Goal: Task Accomplishment & Management: Complete application form

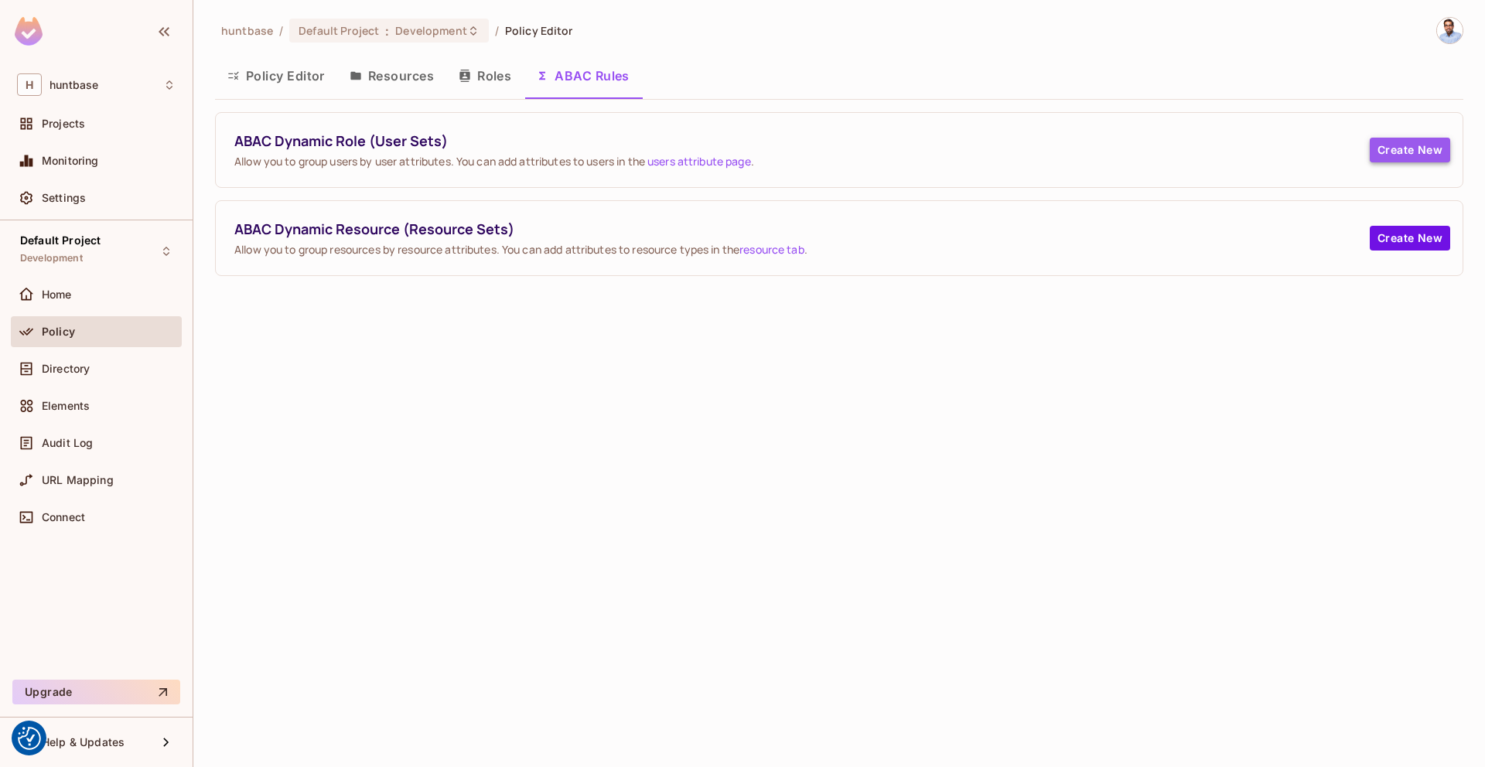
click at [1411, 145] on button "Create New" at bounding box center [1410, 150] width 80 height 25
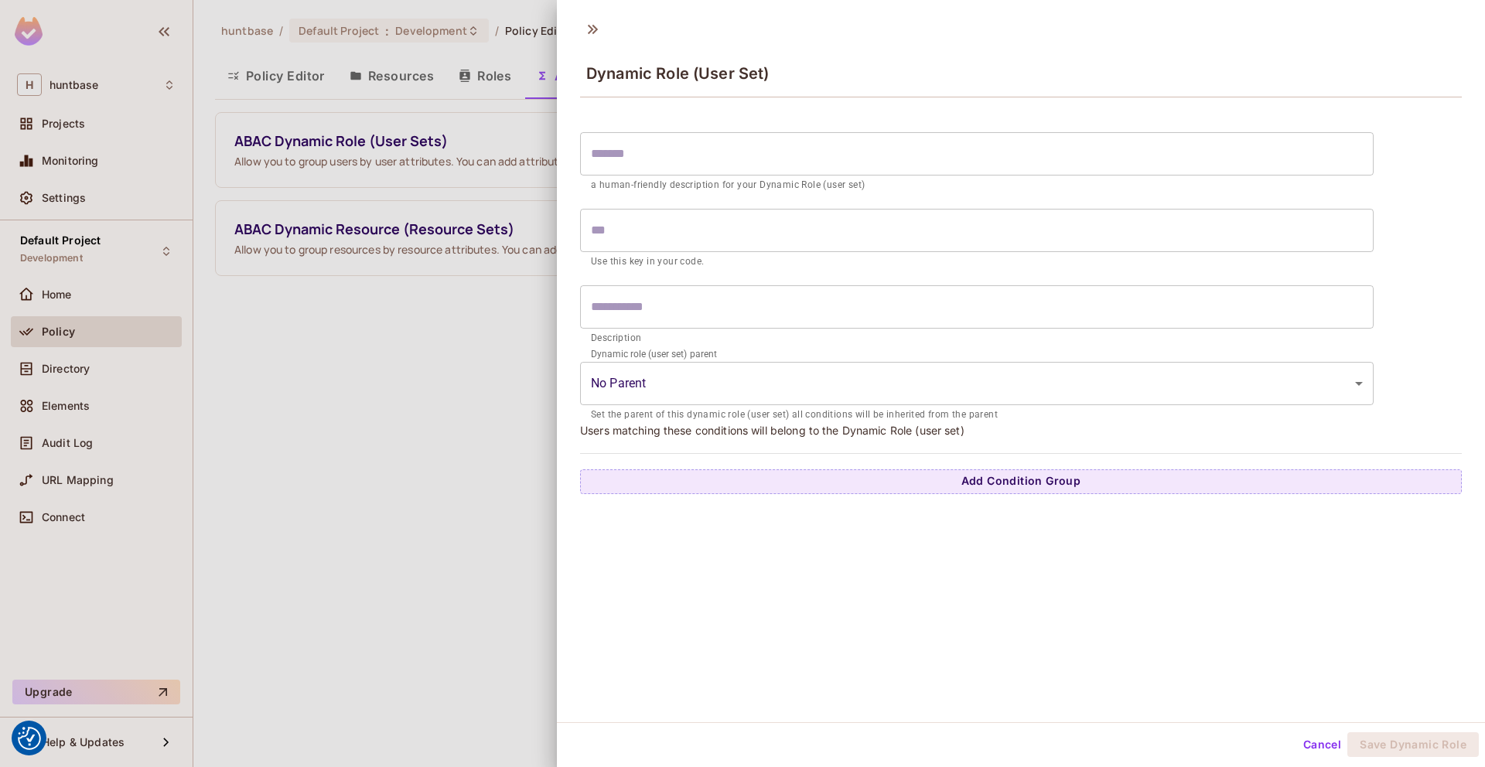
click at [664, 146] on input "text" at bounding box center [977, 153] width 794 height 43
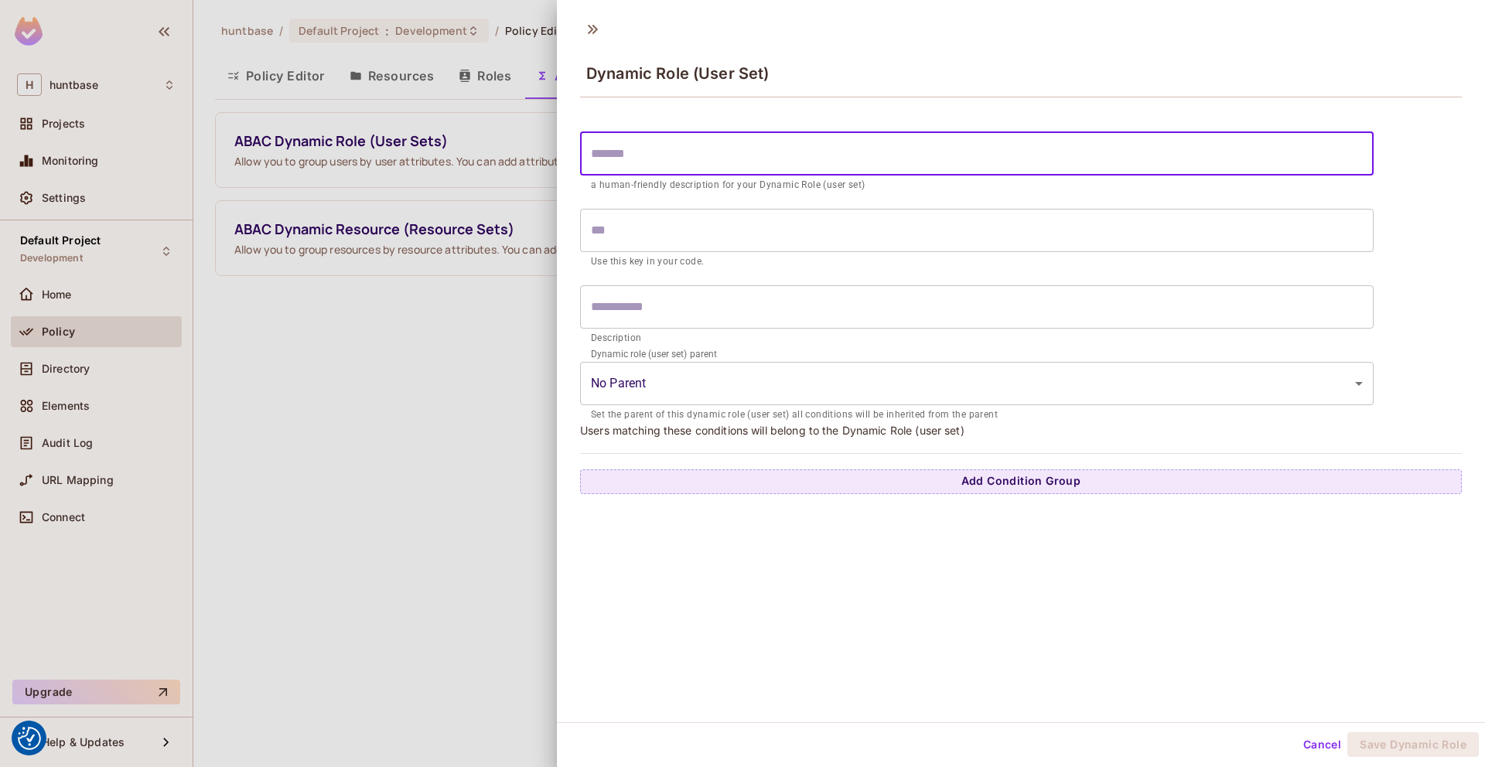
click at [664, 146] on input "text" at bounding box center [977, 153] width 794 height 43
click at [799, 383] on body "We use cookies to enhance your browsing experience, serve personalized ads or c…" at bounding box center [742, 383] width 1485 height 767
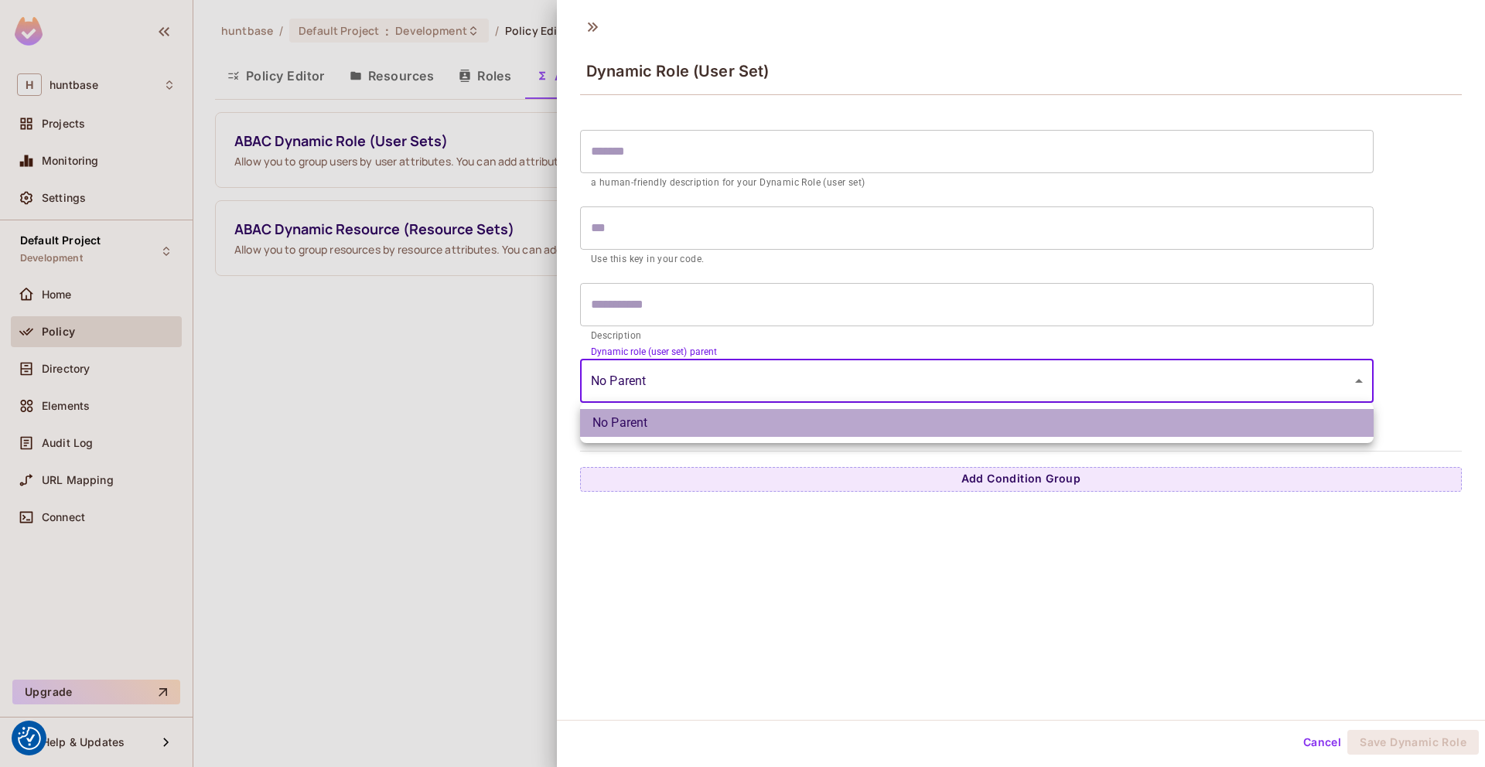
click at [622, 419] on li "No Parent" at bounding box center [977, 423] width 794 height 28
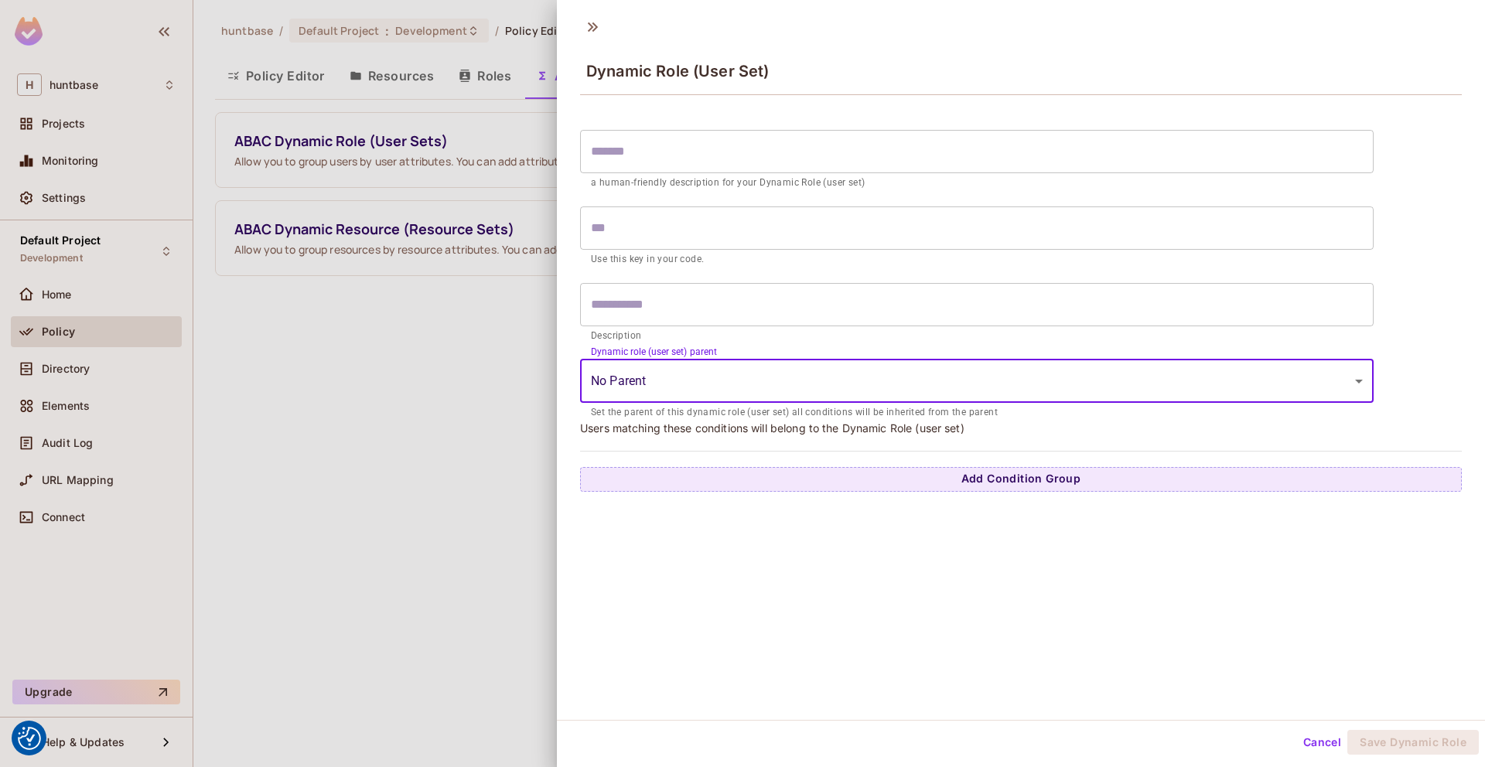
click at [640, 144] on input "text" at bounding box center [977, 151] width 794 height 43
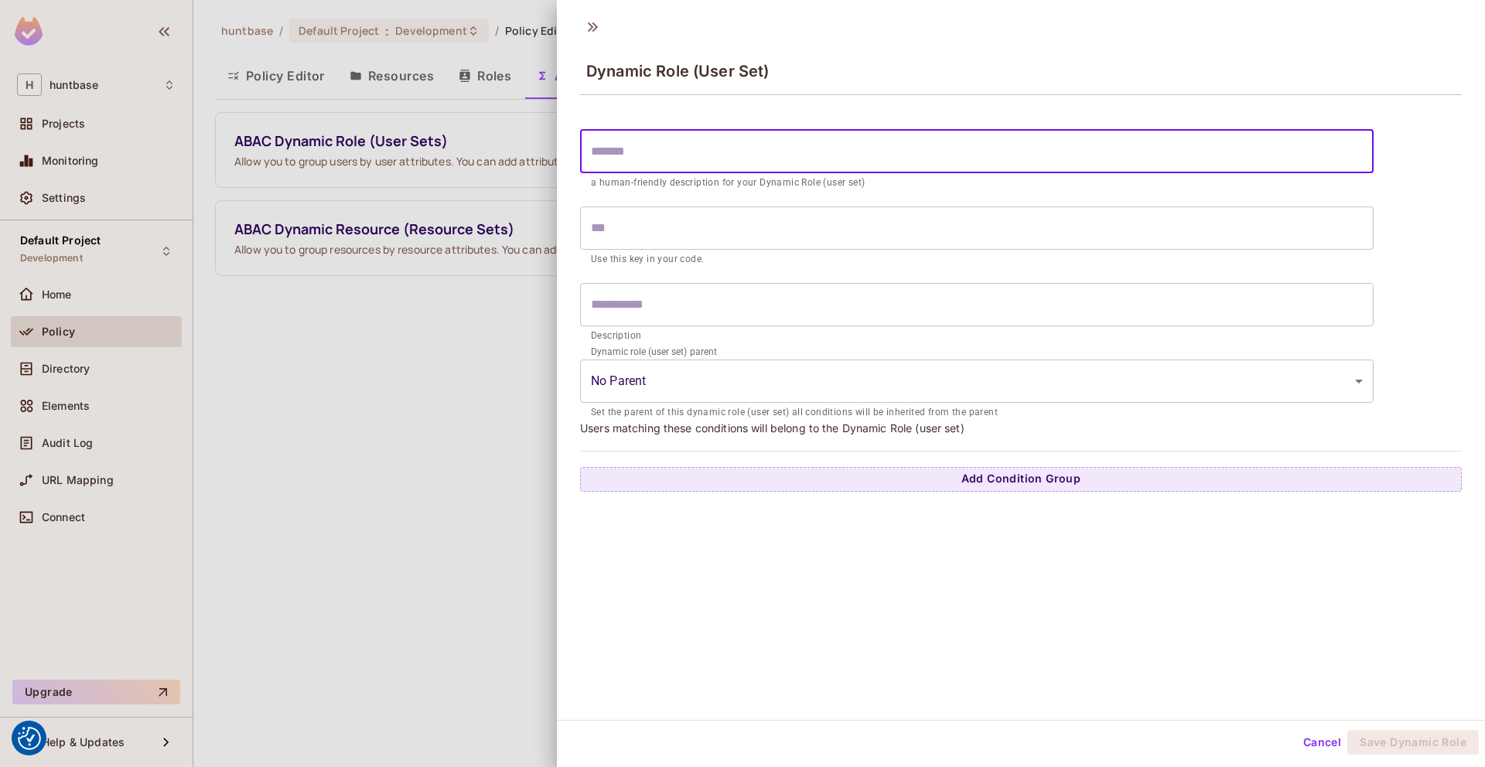
click at [640, 144] on input "text" at bounding box center [977, 151] width 794 height 43
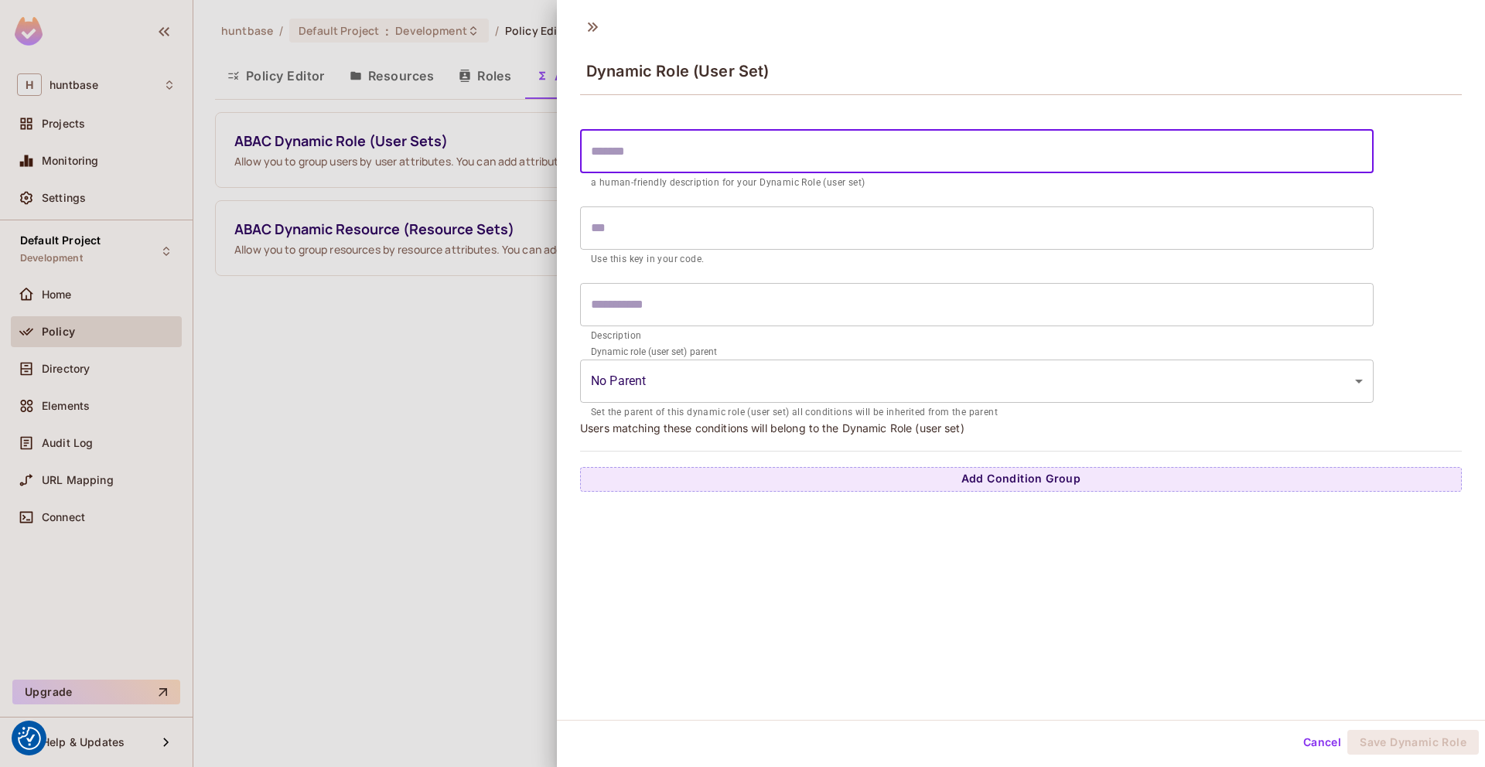
click at [640, 144] on input "text" at bounding box center [977, 151] width 794 height 43
type input "*"
type input "***"
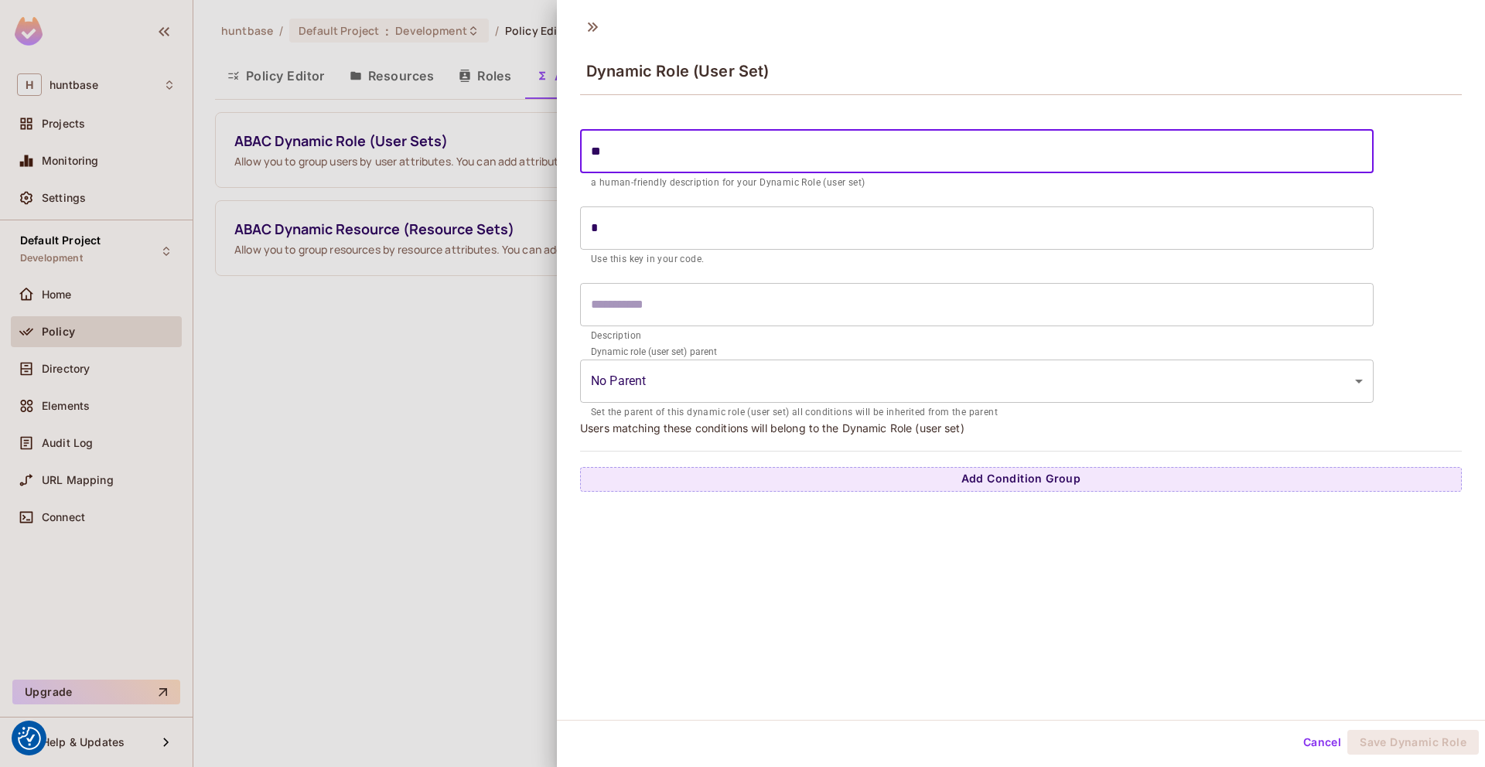
type input "***"
type input "*"
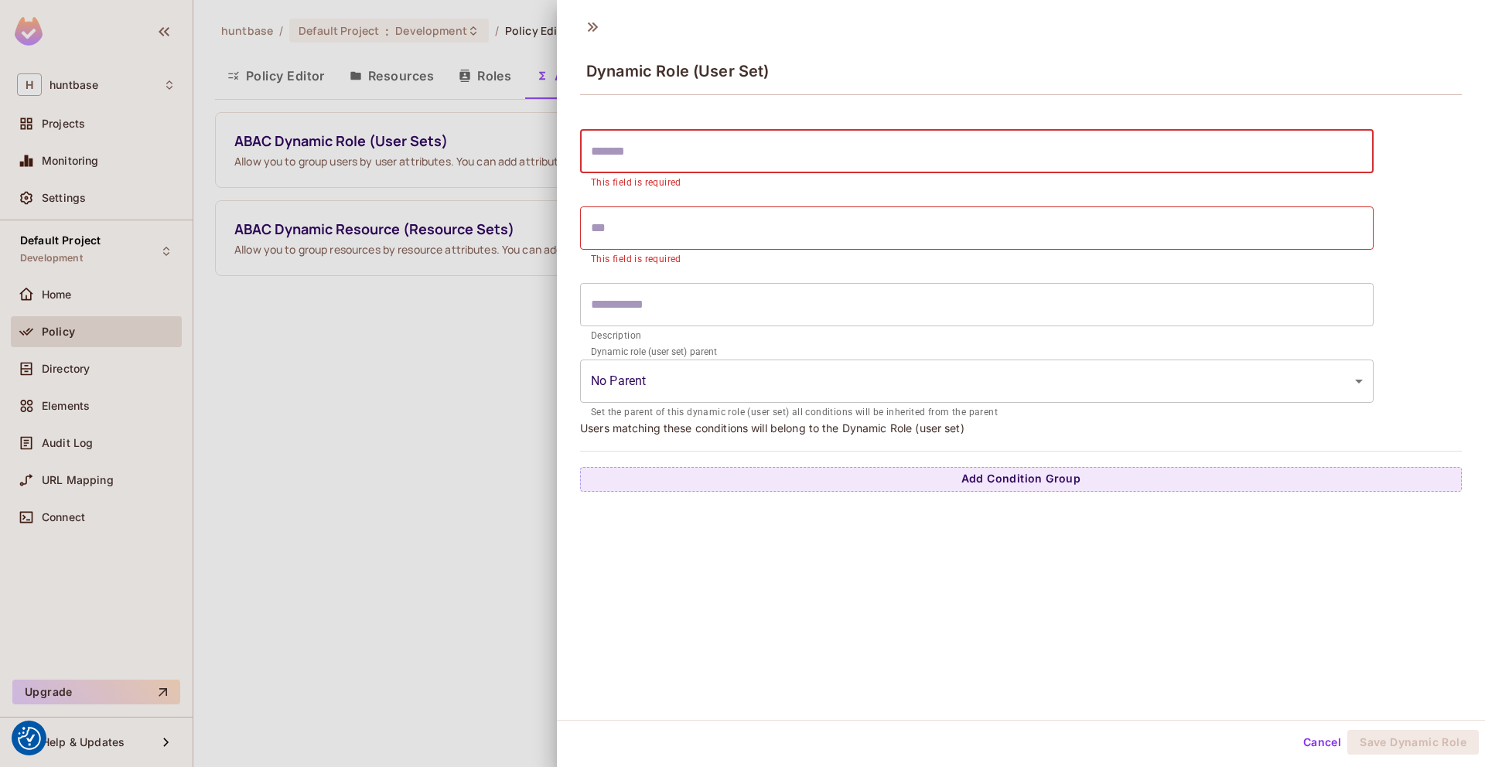
type input "*"
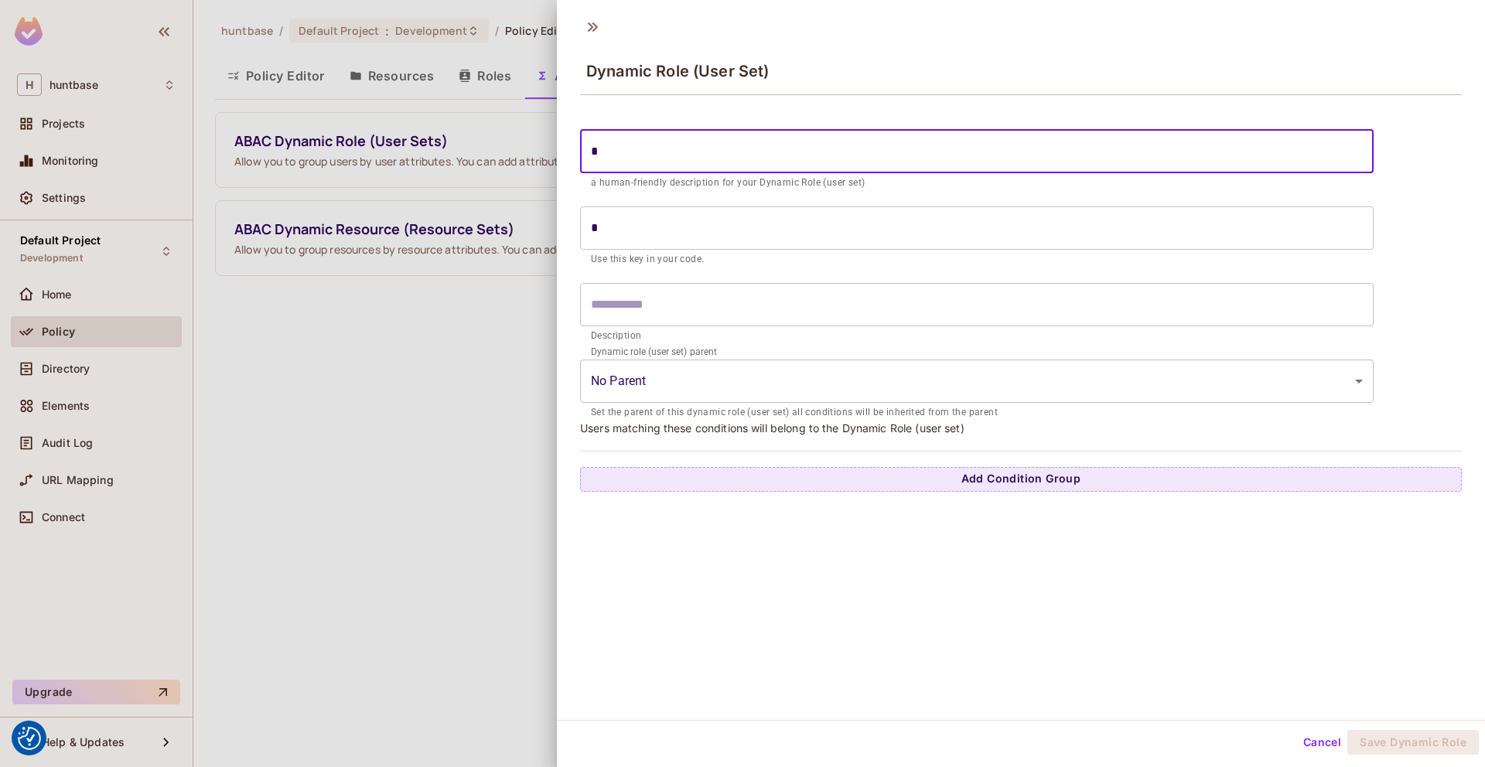
type input "**"
type input "***"
type input "****"
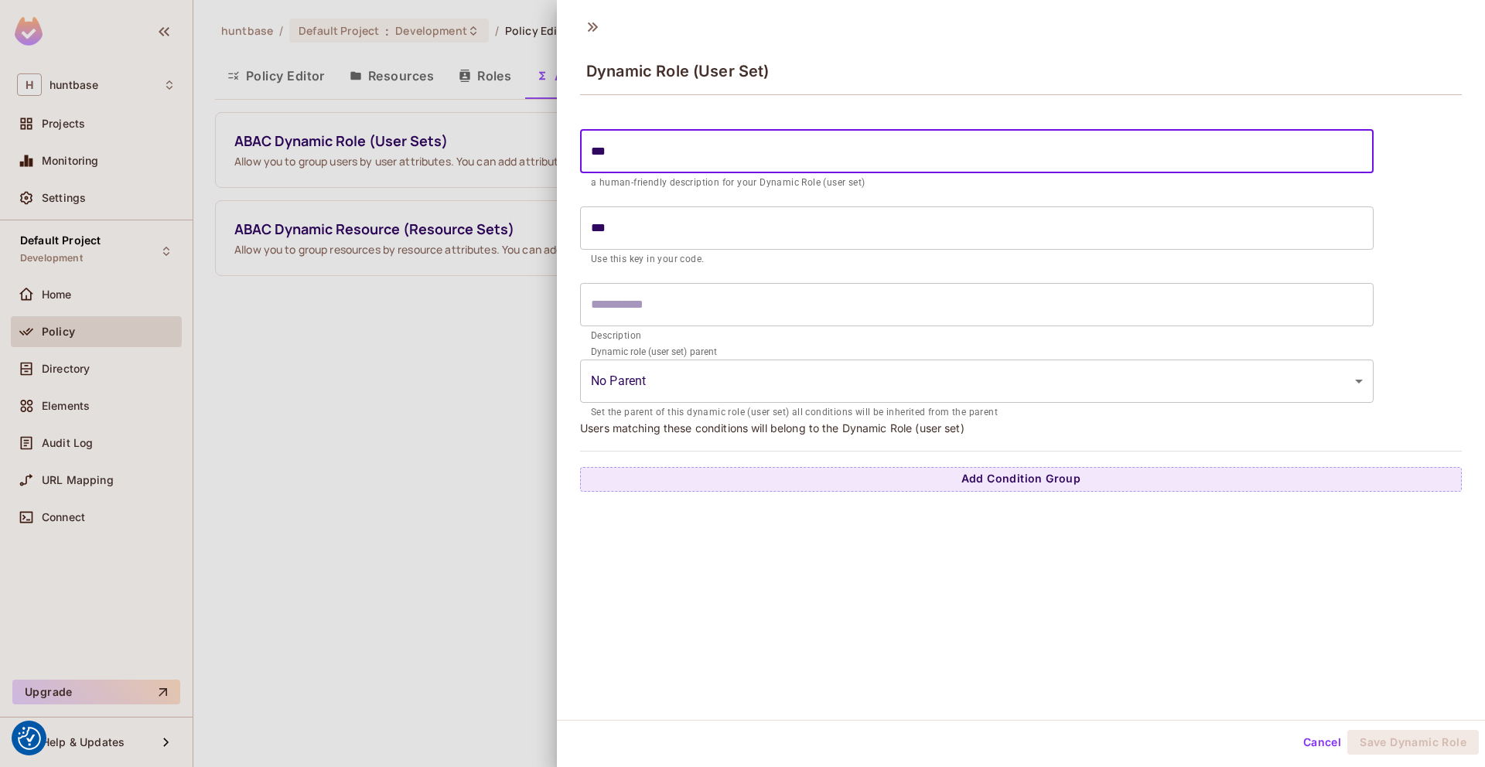
type input "****"
type input "*****"
type input "*******"
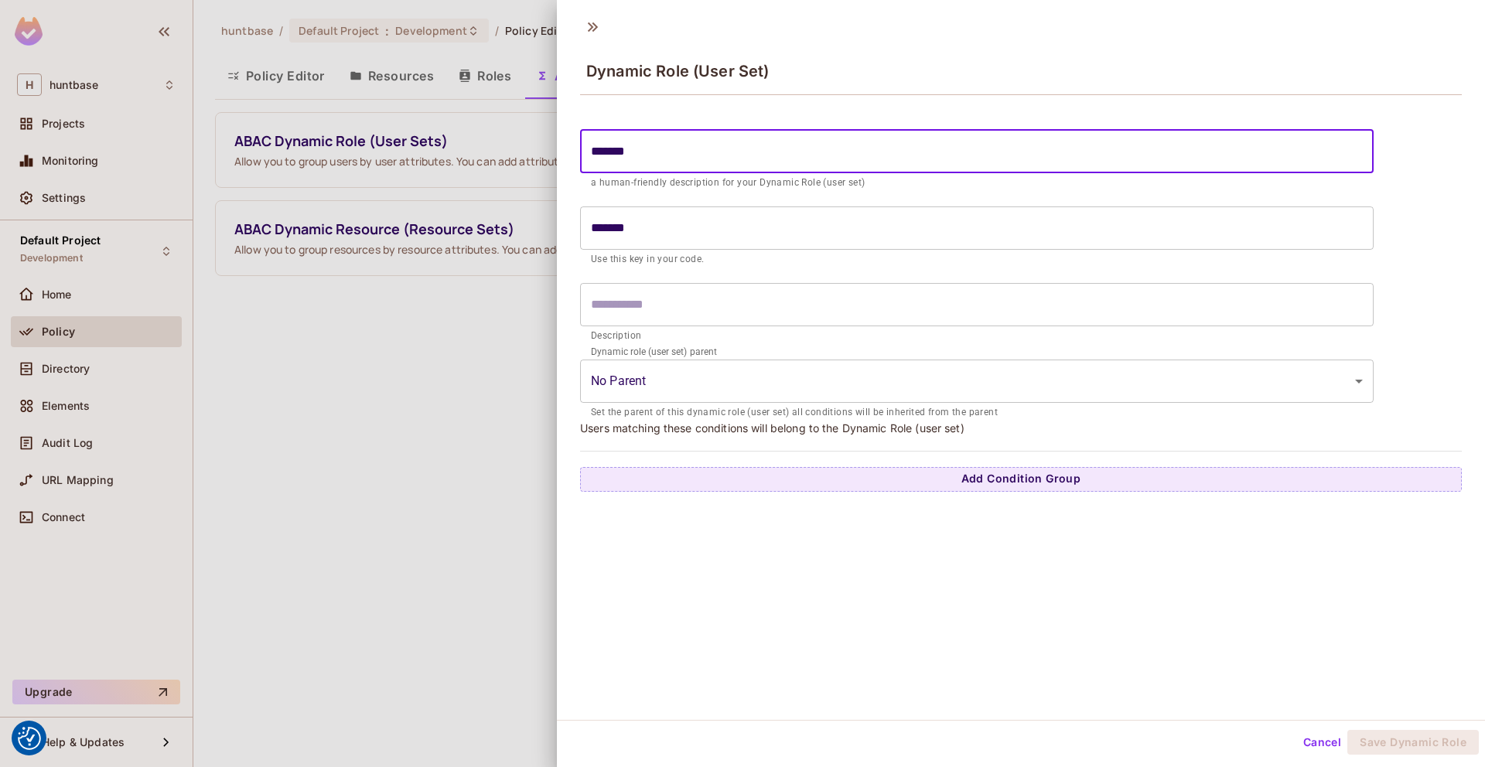
type input "********"
click at [640, 312] on input "text" at bounding box center [977, 304] width 794 height 43
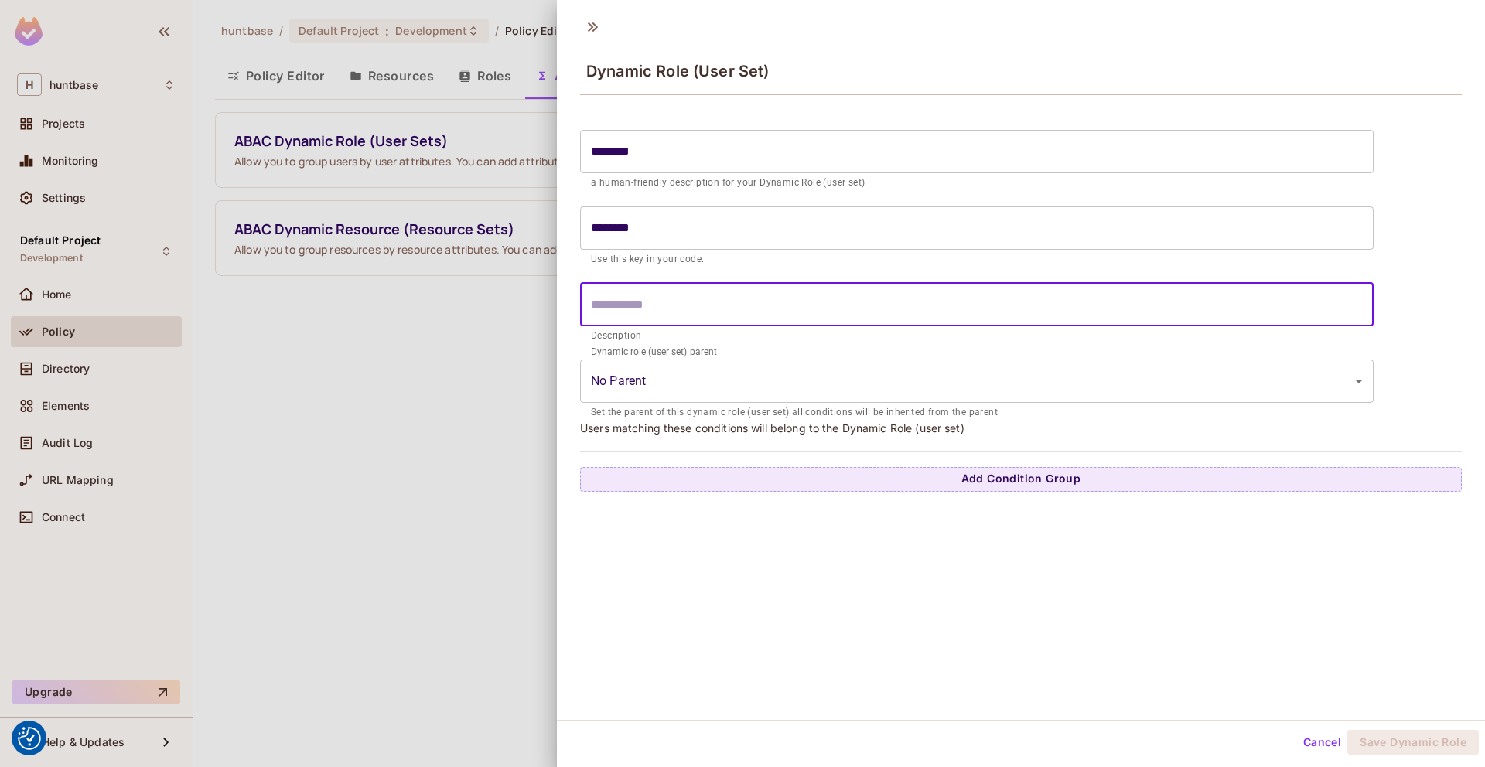
click at [660, 378] on body "We use cookies to enhance your browsing experience, serve personalized ads or c…" at bounding box center [742, 383] width 1485 height 767
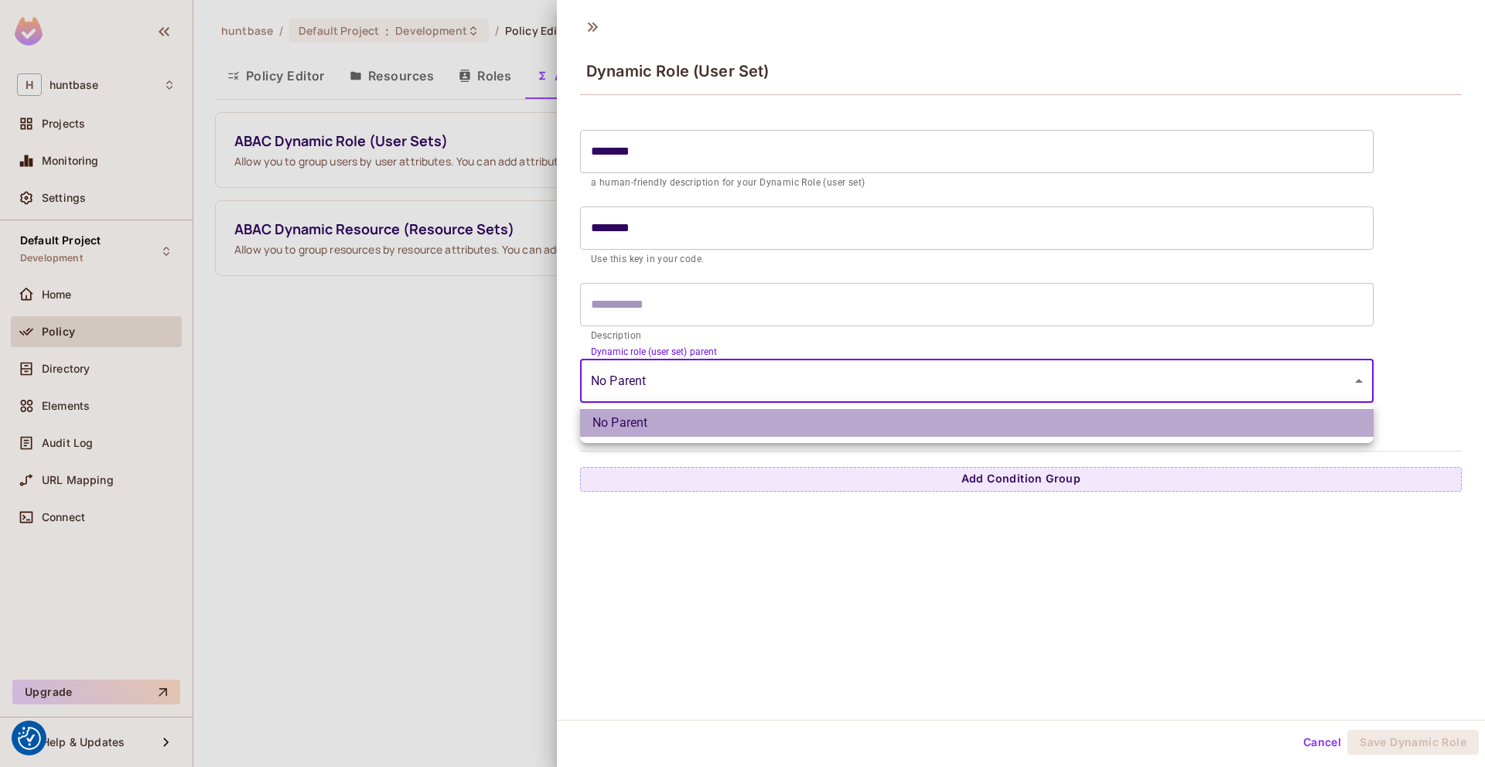
click at [638, 414] on li "No Parent" at bounding box center [977, 423] width 794 height 28
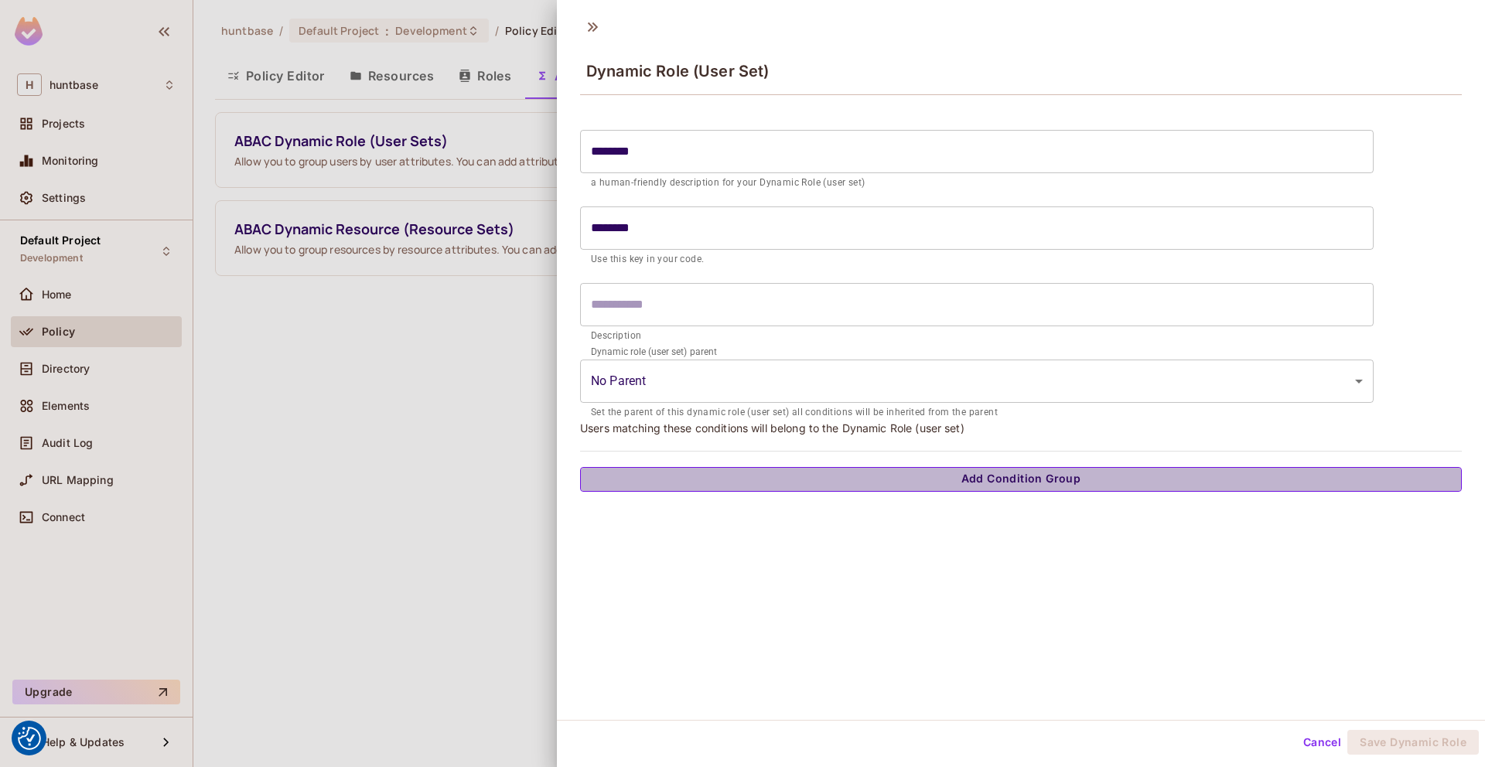
click at [997, 487] on button "Add Condition Group" at bounding box center [1021, 479] width 882 height 25
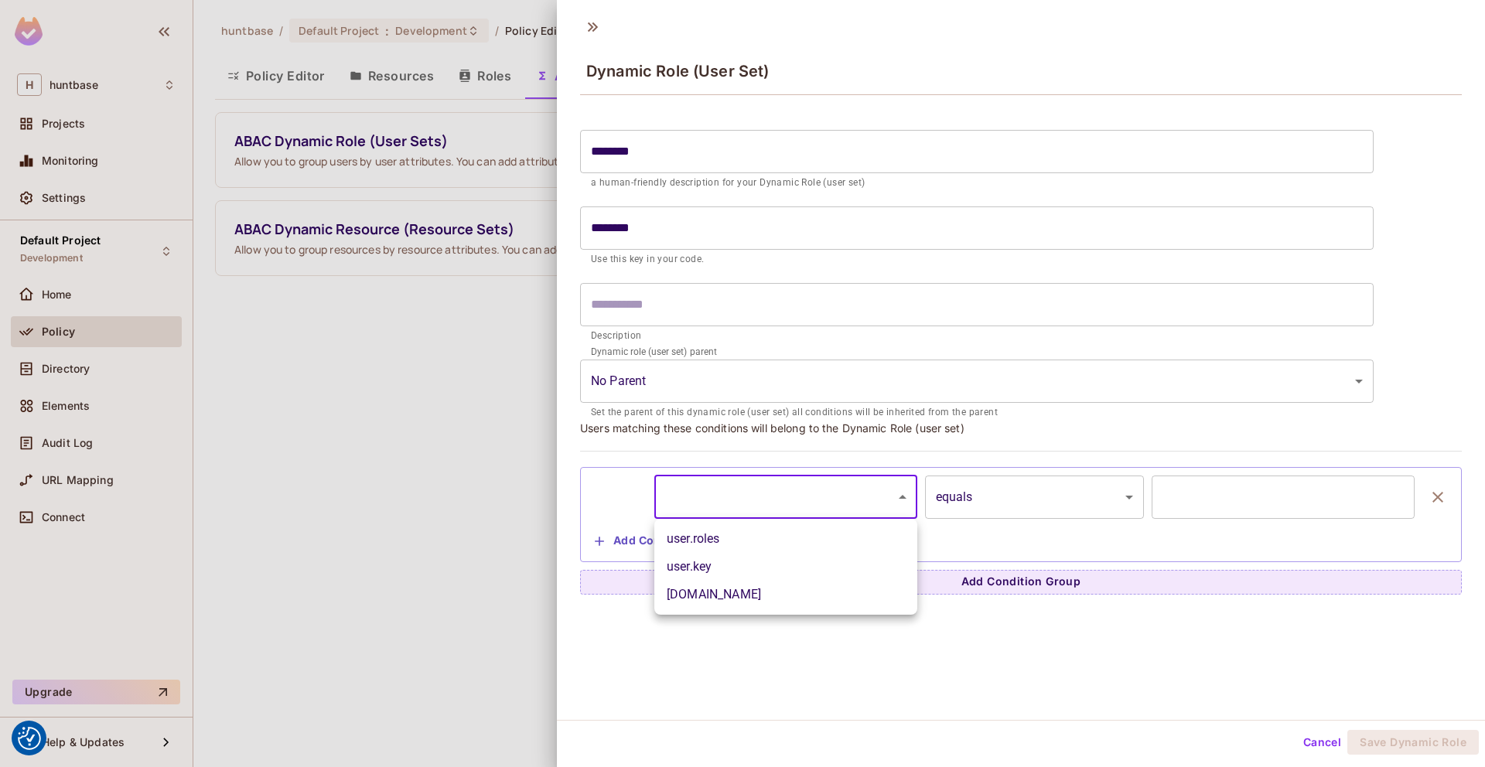
click at [841, 493] on body "We use cookies to enhance your browsing experience, serve personalized ads or c…" at bounding box center [742, 383] width 1485 height 767
click at [766, 568] on li "user.key" at bounding box center [785, 567] width 263 height 28
type input "********"
click at [1228, 497] on input "text" at bounding box center [1283, 497] width 263 height 43
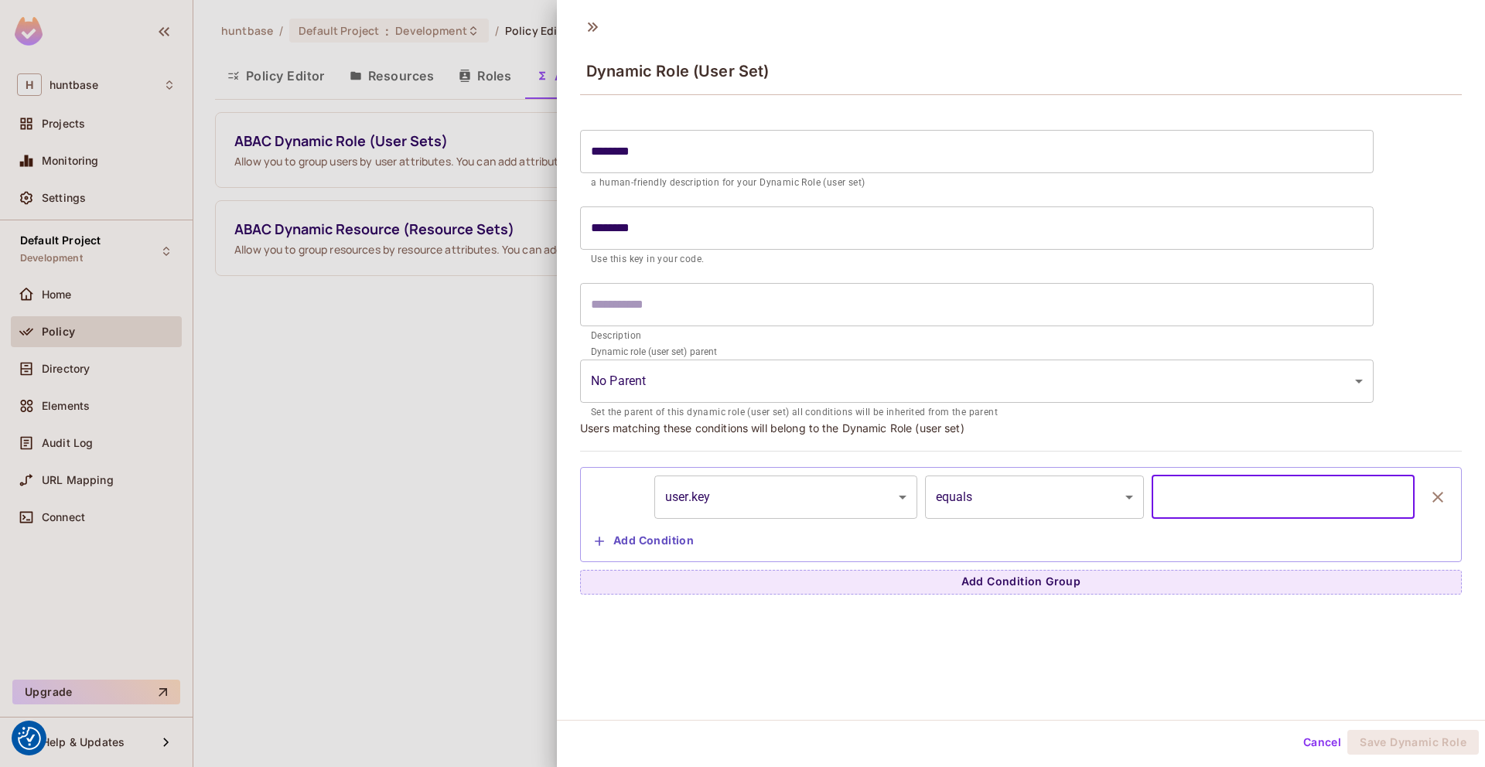
click at [1228, 497] on input "text" at bounding box center [1283, 497] width 263 height 43
click at [619, 152] on input "********" at bounding box center [977, 151] width 794 height 43
click at [1211, 504] on input "text" at bounding box center [1283, 497] width 263 height 43
type input "********"
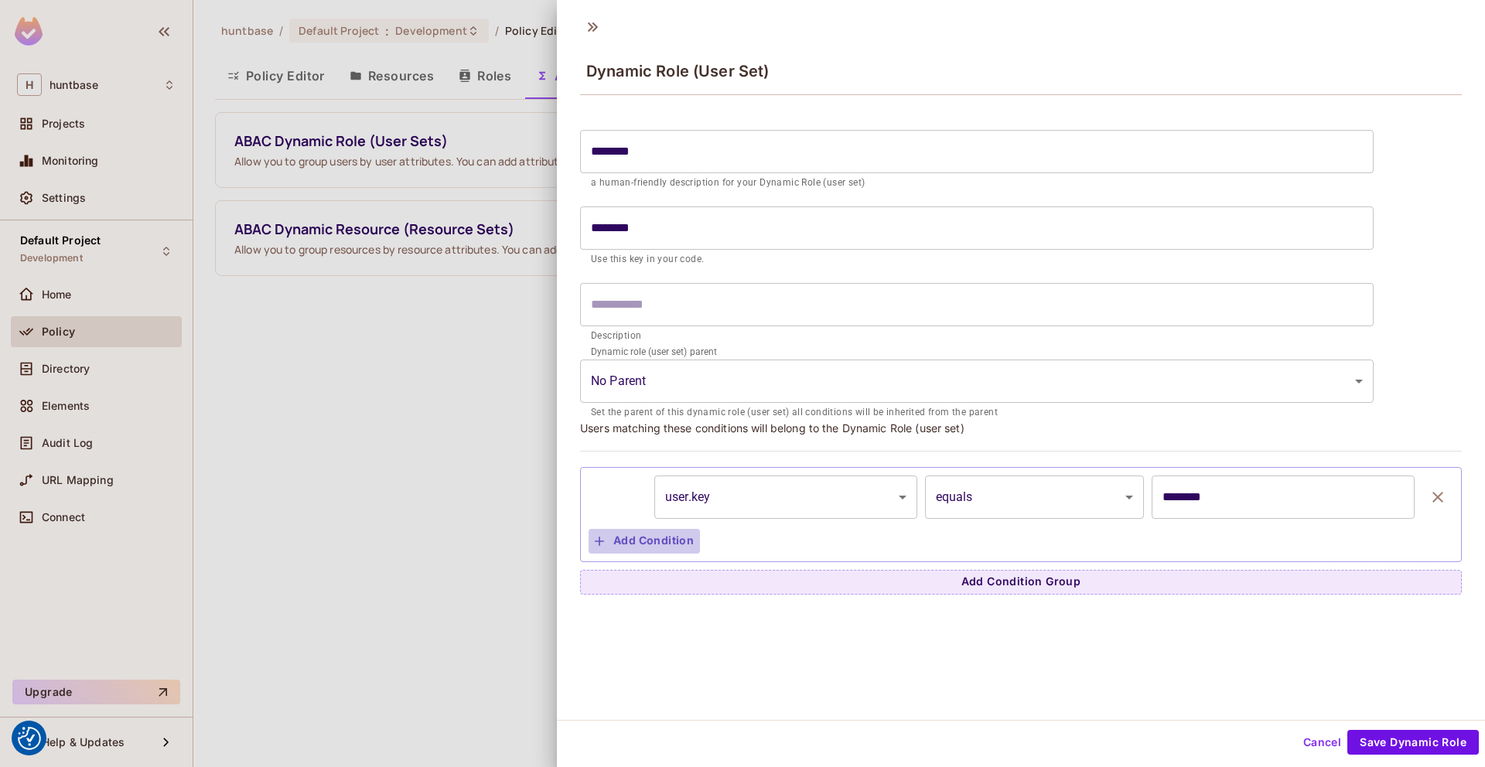
click at [635, 544] on button "Add Condition" at bounding box center [644, 541] width 111 height 25
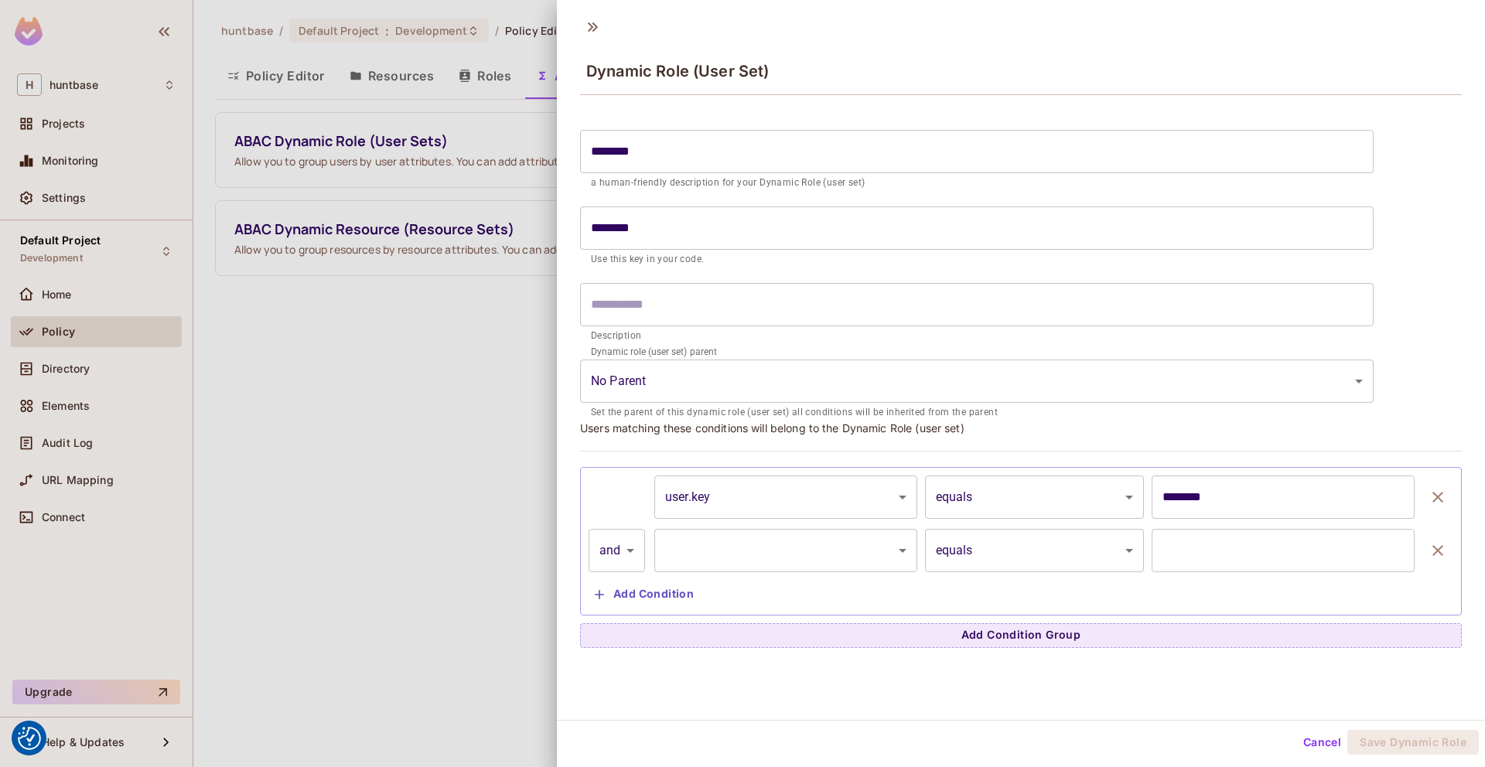
click at [881, 558] on body "We use cookies to enhance your browsing experience, serve personalized ads or c…" at bounding box center [742, 383] width 1485 height 767
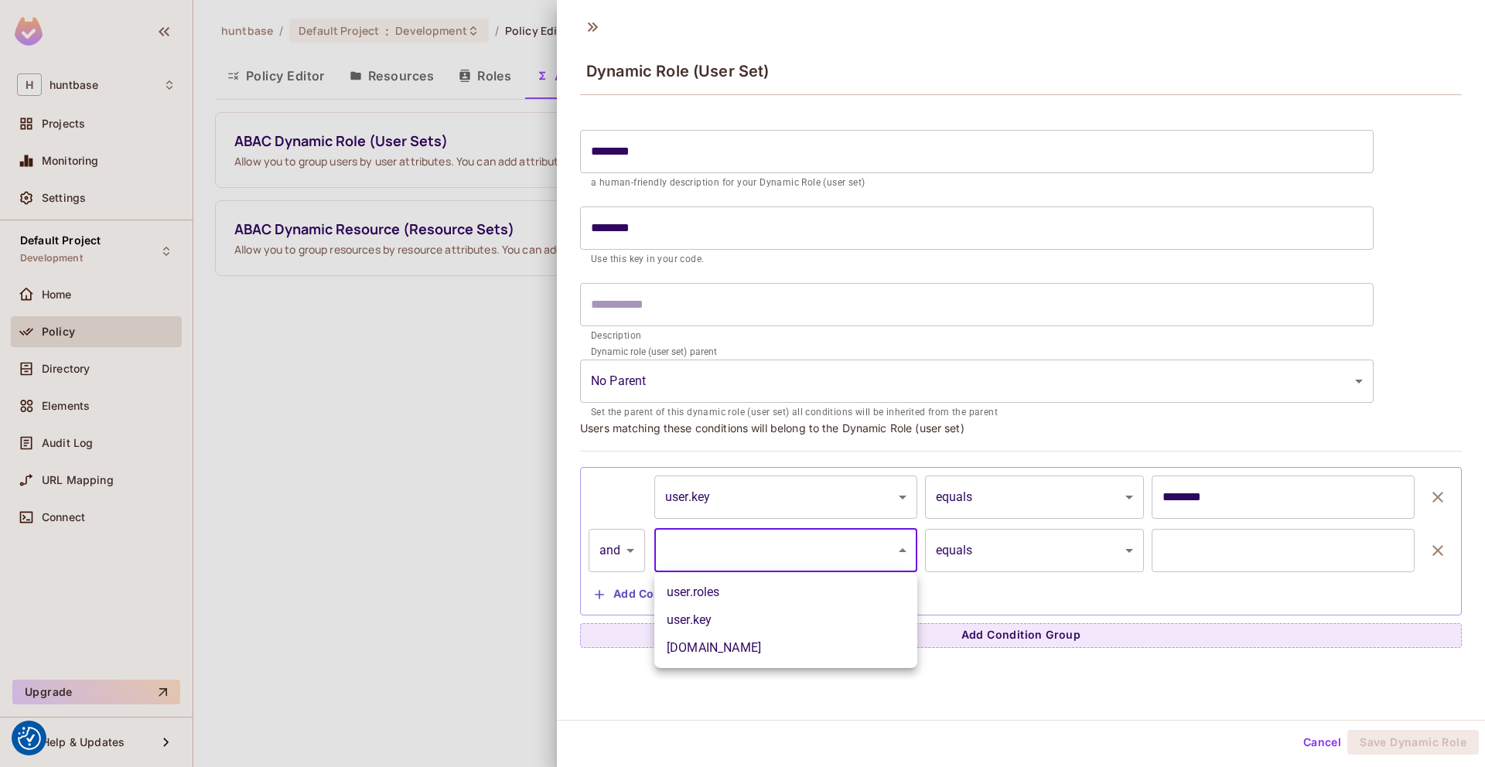
drag, startPoint x: 701, startPoint y: 646, endPoint x: 753, endPoint y: 586, distance: 79.5
click at [753, 586] on ul "user.roles user.key user.email" at bounding box center [785, 620] width 263 height 96
click at [734, 583] on li "user.roles" at bounding box center [785, 593] width 263 height 28
type input "**********"
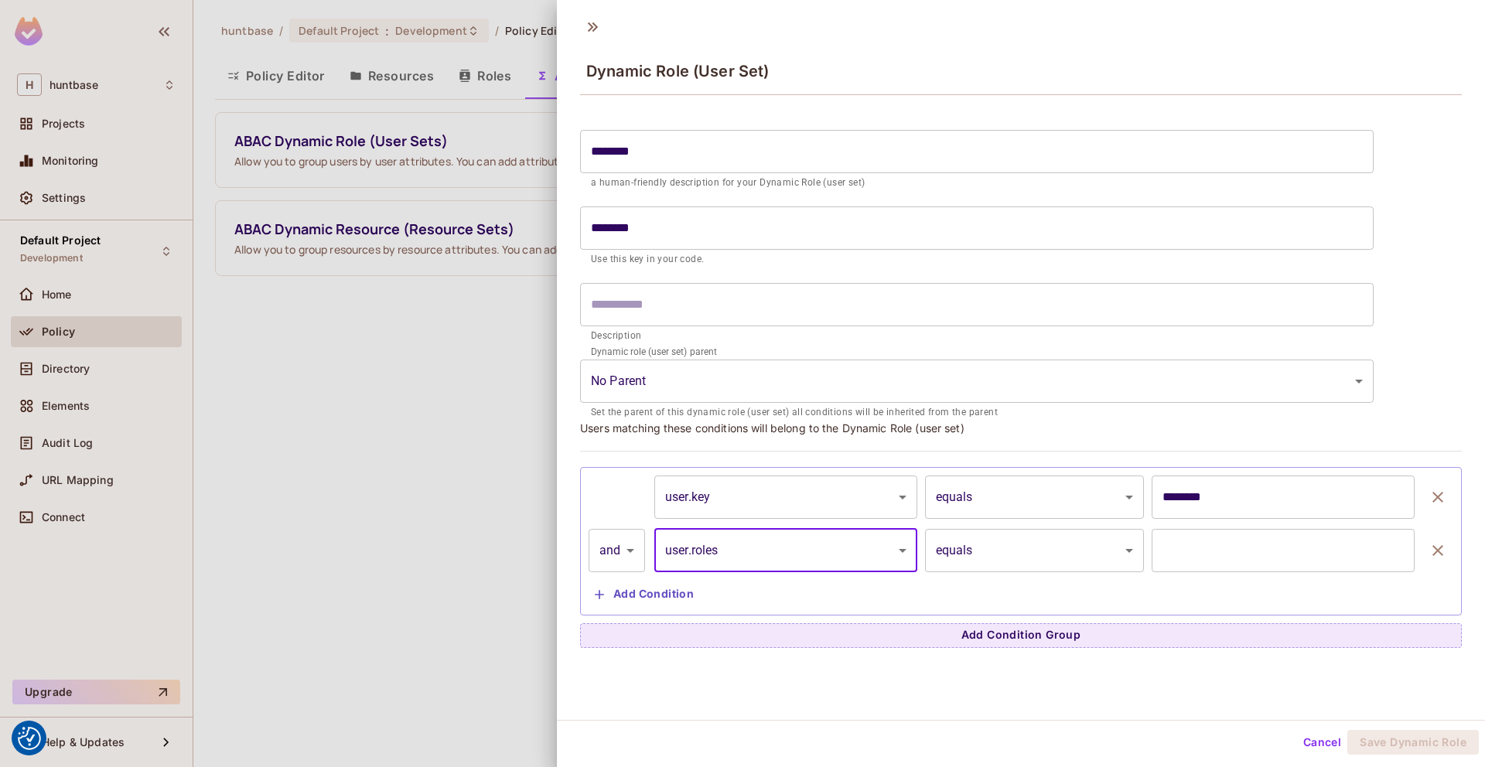
click at [617, 534] on body "We use cookies to enhance your browsing experience, serve personalized ads or c…" at bounding box center [742, 383] width 1485 height 767
click at [623, 616] on li "or" at bounding box center [617, 620] width 56 height 28
type input "*****"
click at [1060, 553] on body "We use cookies to enhance your browsing experience, serve personalized ads or c…" at bounding box center [742, 383] width 1485 height 767
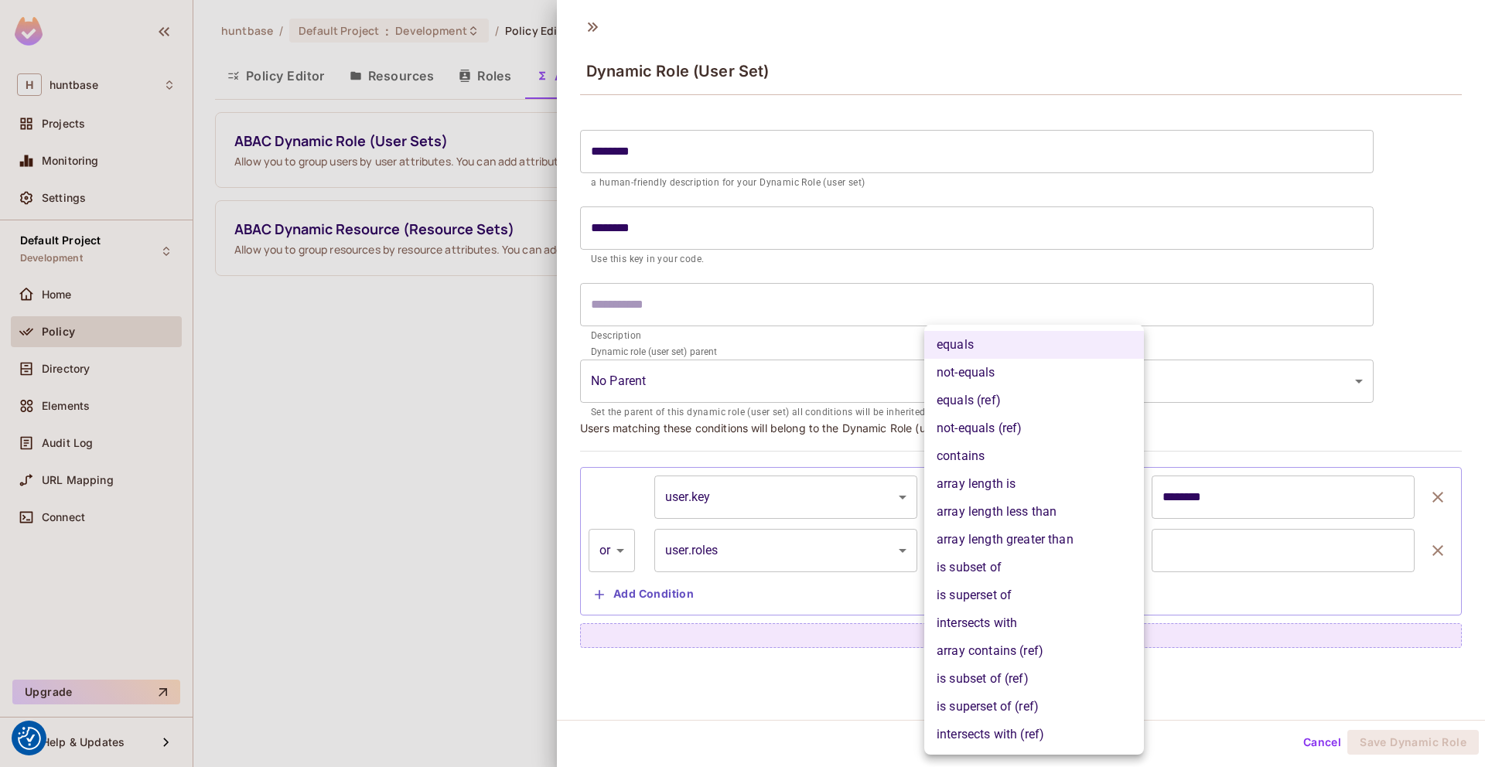
click at [980, 456] on li "contains" at bounding box center [1034, 456] width 220 height 28
type input "**********"
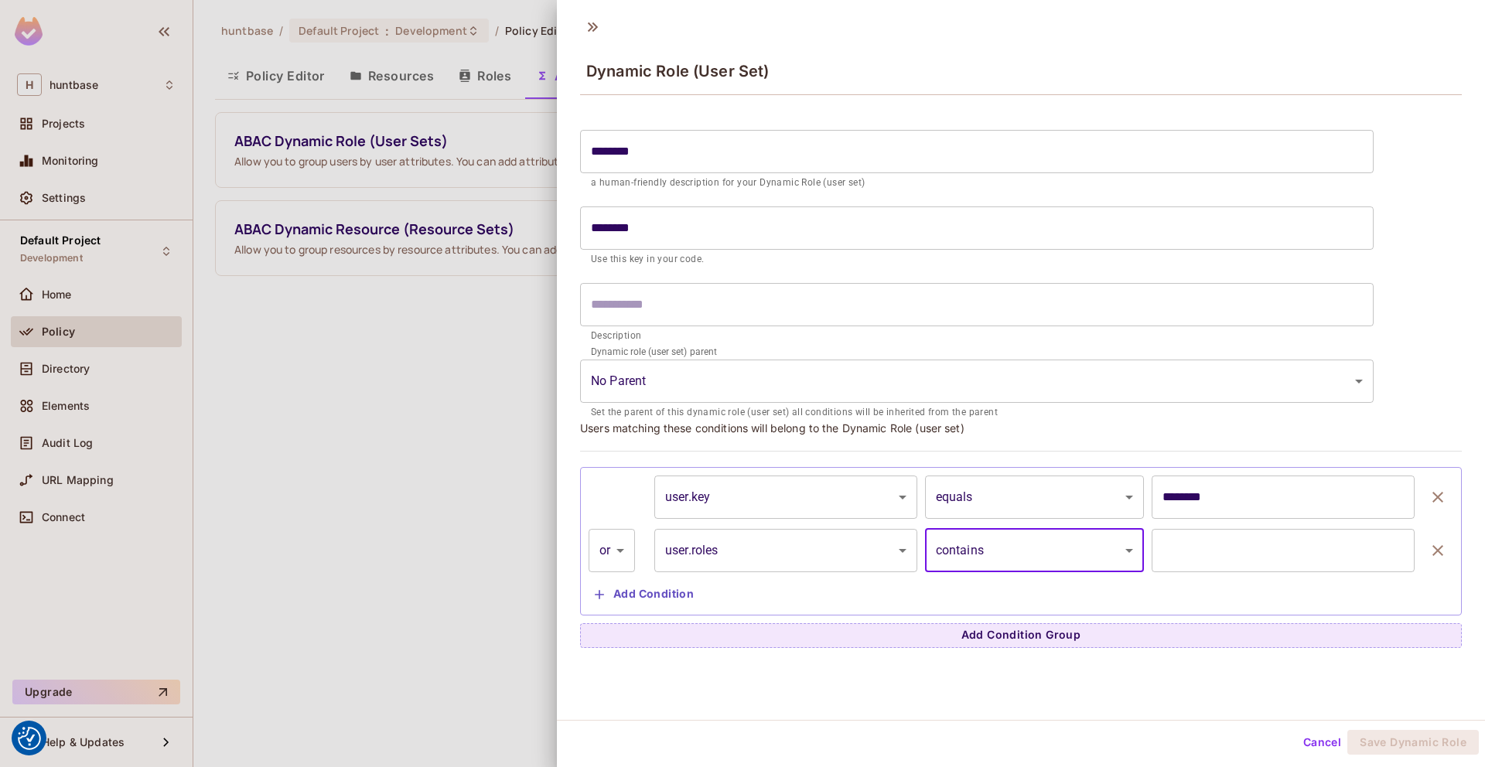
click at [1199, 548] on input "text" at bounding box center [1283, 550] width 263 height 43
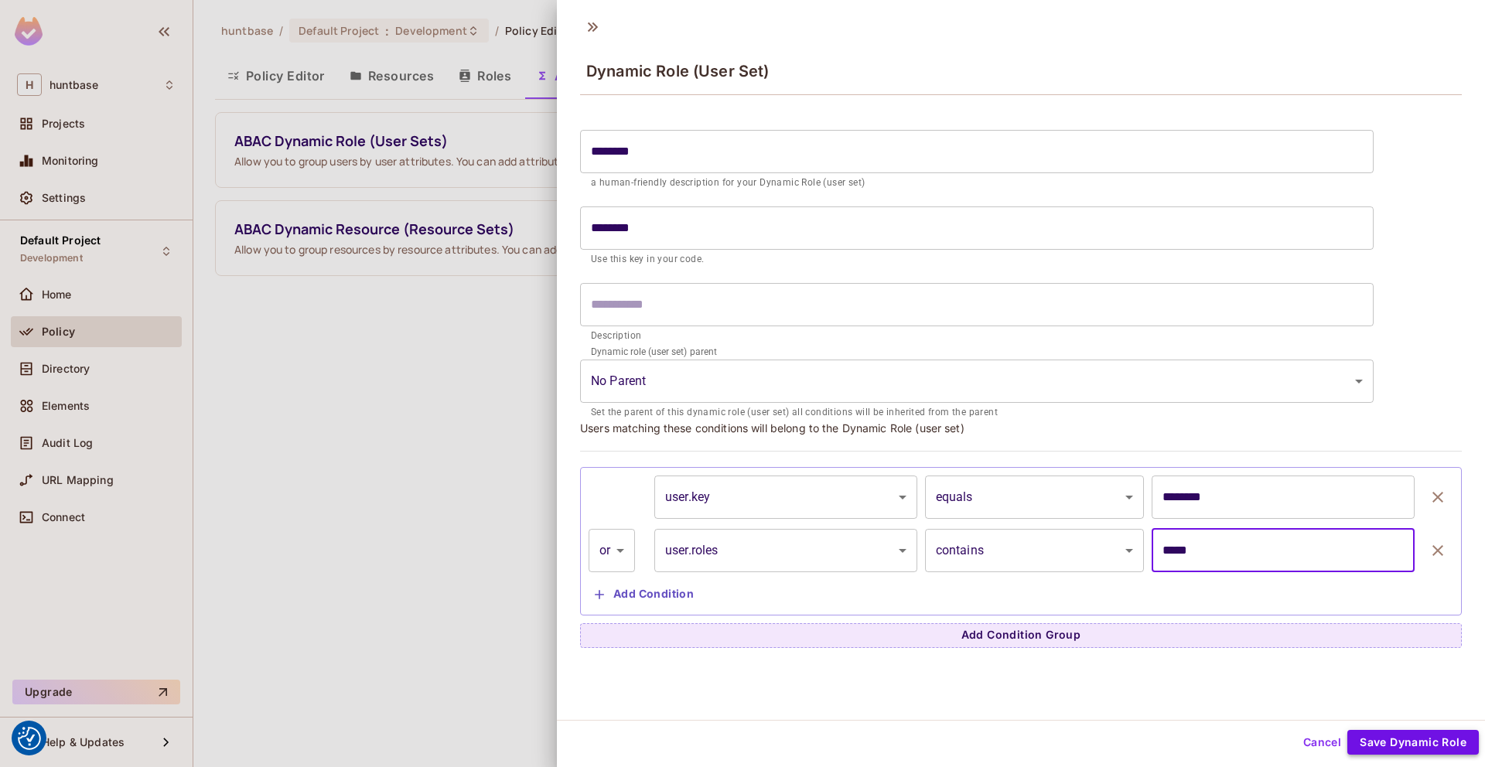
type input "*****"
click at [1395, 739] on button "Save Dynamic Role" at bounding box center [1412, 742] width 131 height 25
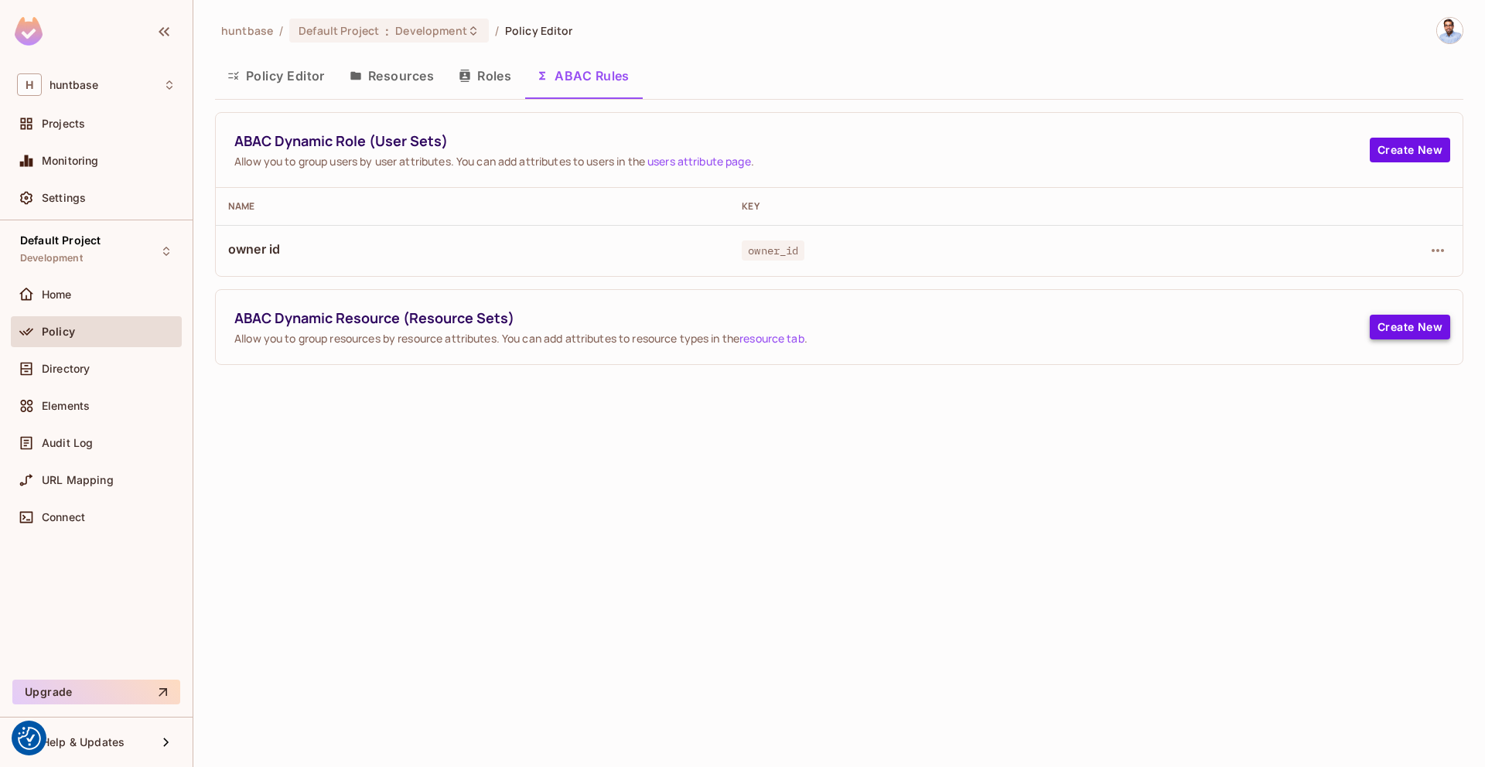
click at [1394, 329] on button "Create New" at bounding box center [1410, 327] width 80 height 25
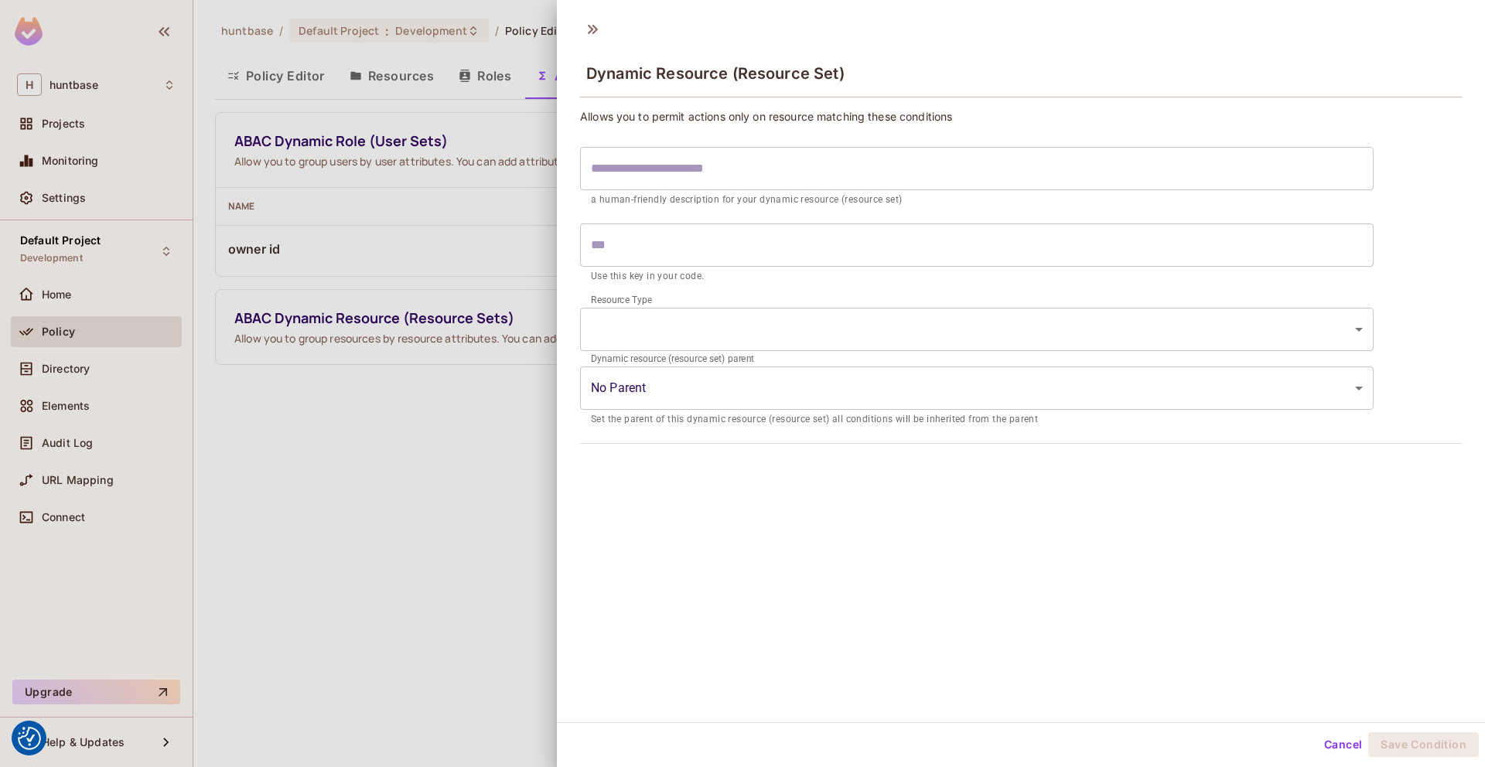
click at [761, 171] on input "text" at bounding box center [977, 168] width 794 height 43
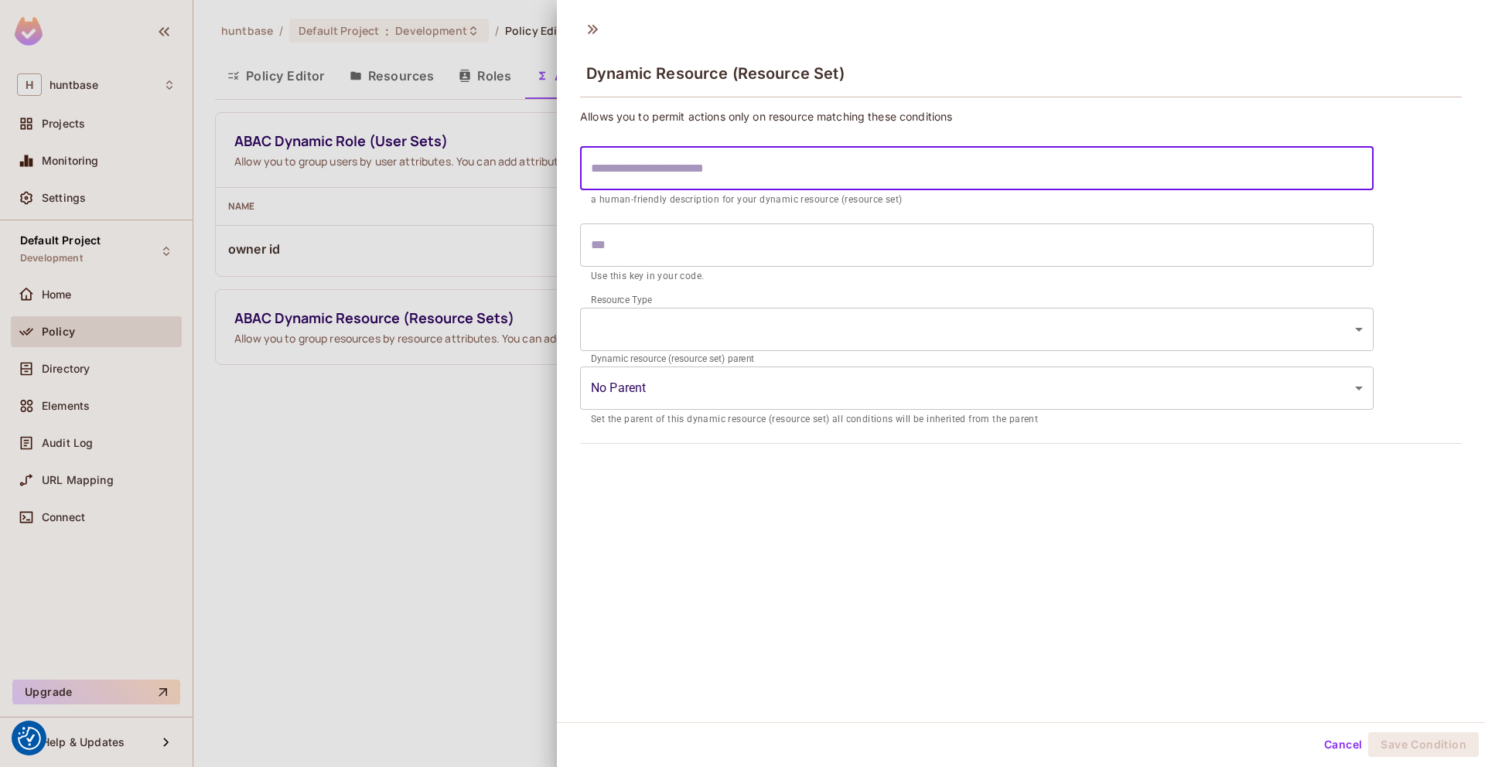
click at [760, 172] on input "text" at bounding box center [977, 168] width 794 height 43
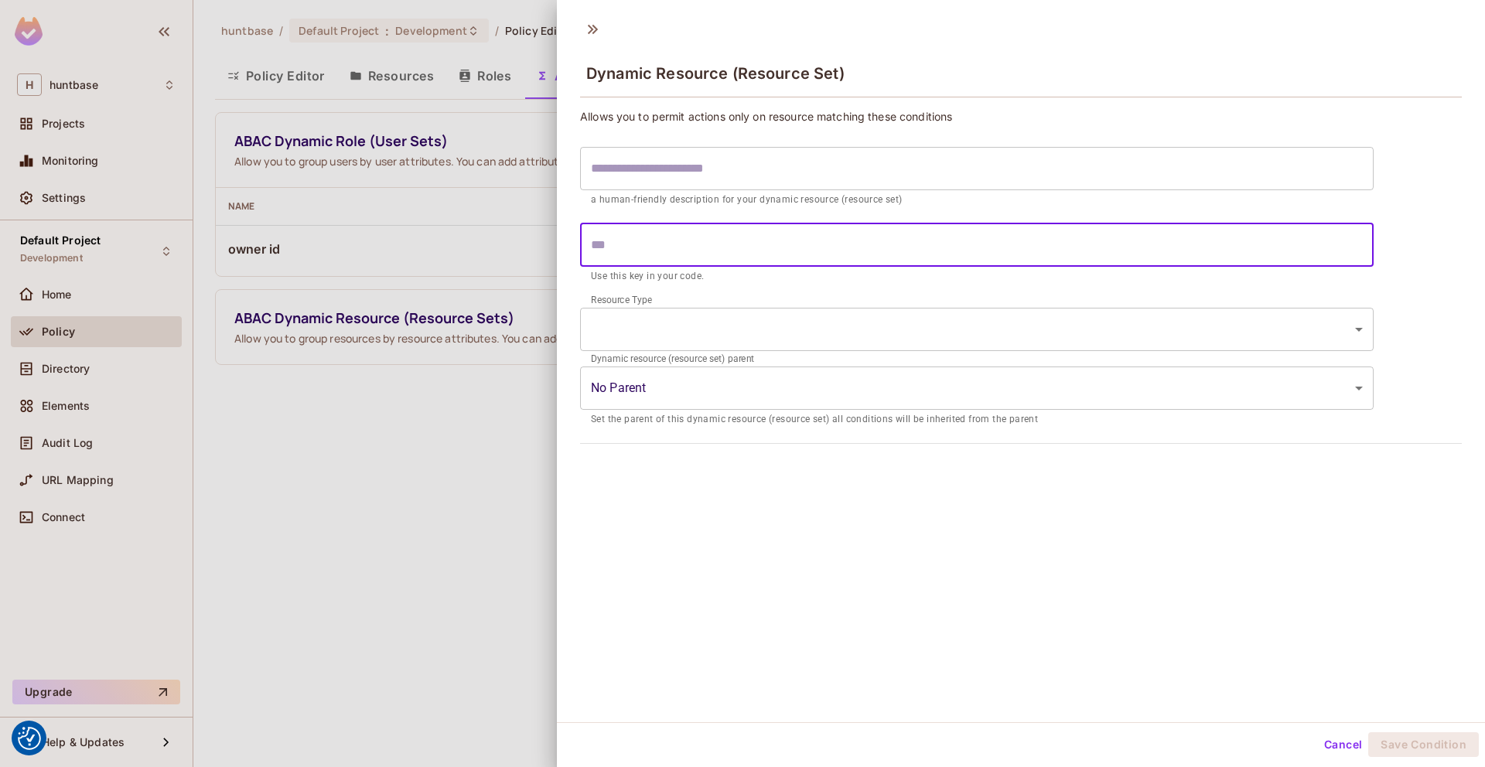
click at [657, 266] on input "text" at bounding box center [977, 245] width 794 height 43
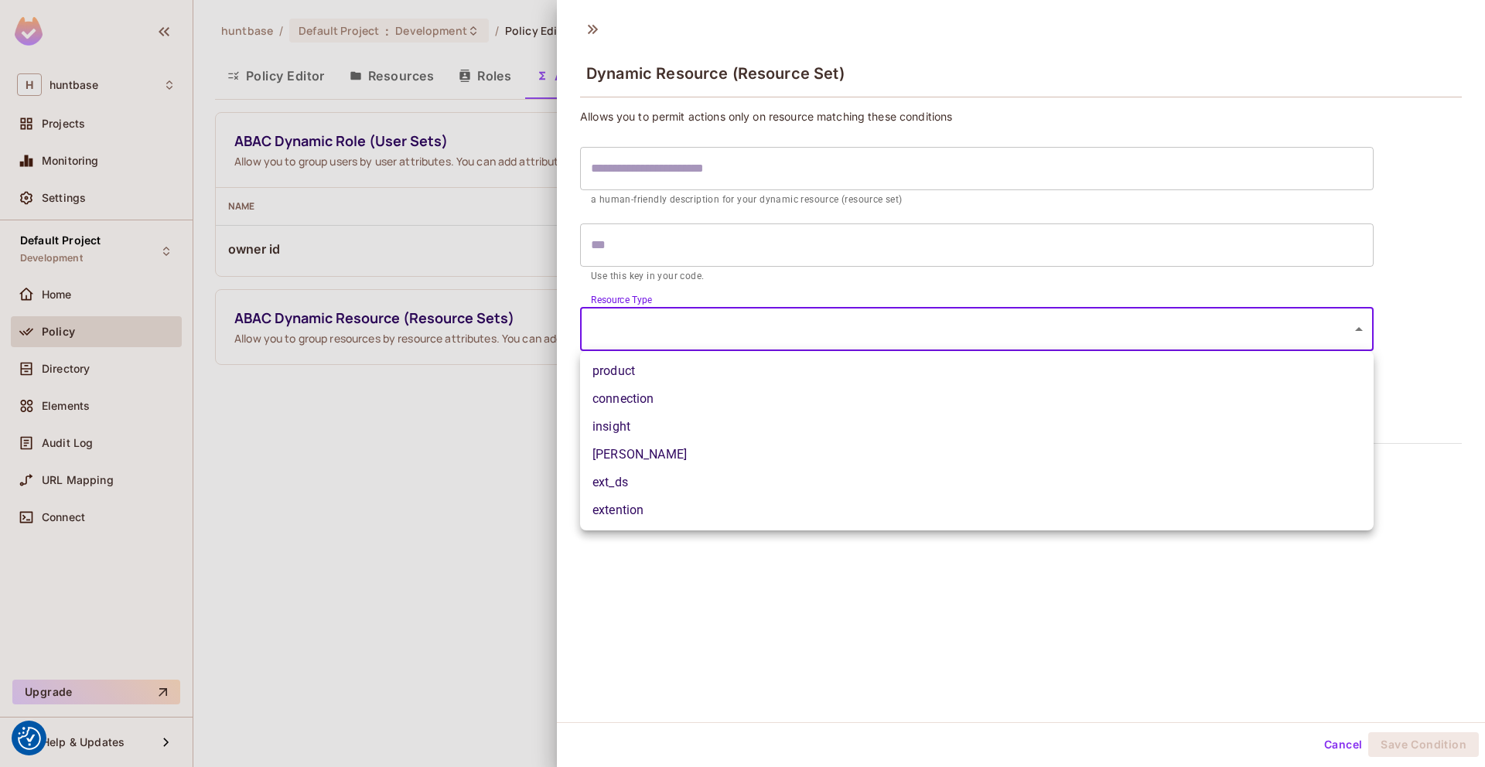
click at [685, 323] on body "We use cookies to enhance your browsing experience, serve personalized ads or c…" at bounding box center [742, 383] width 1485 height 767
click at [648, 364] on li "product" at bounding box center [977, 371] width 794 height 28
type input "*******"
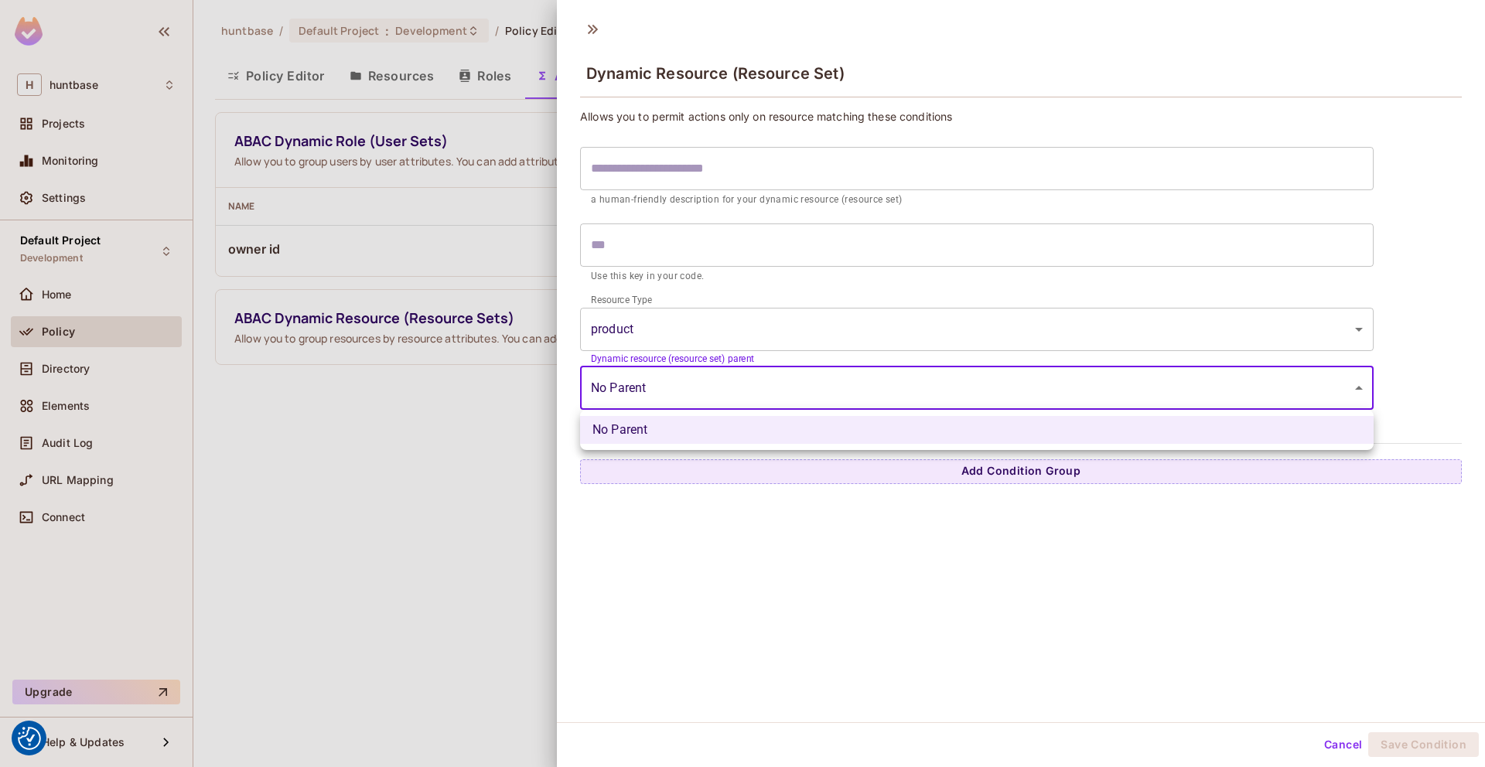
click at [680, 385] on body "We use cookies to enhance your browsing experience, serve personalized ads or c…" at bounding box center [742, 383] width 1485 height 767
click at [640, 444] on ul "No Parent" at bounding box center [977, 430] width 794 height 40
click at [946, 568] on div at bounding box center [742, 383] width 1485 height 767
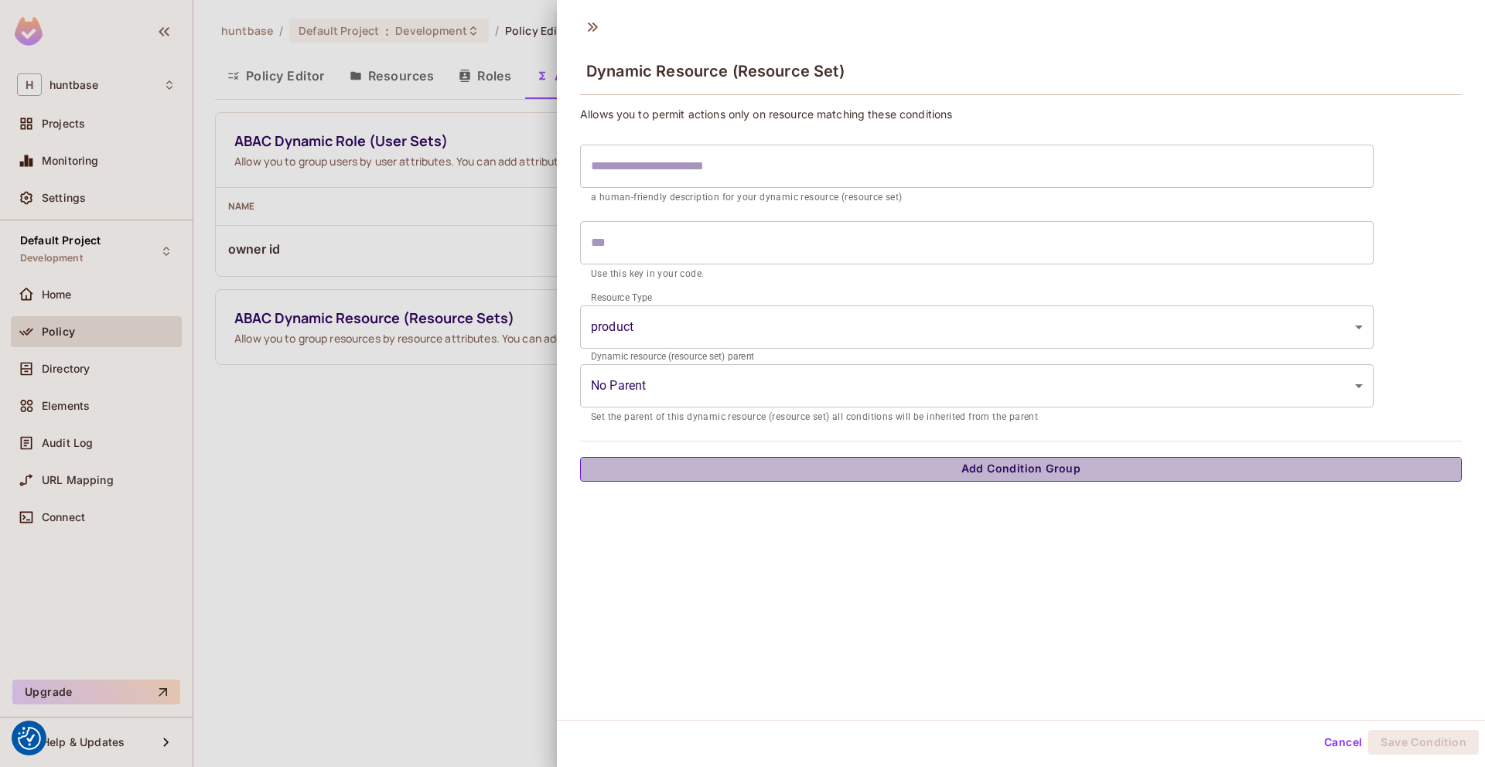
click at [969, 466] on button "Add Condition Group" at bounding box center [1021, 469] width 882 height 25
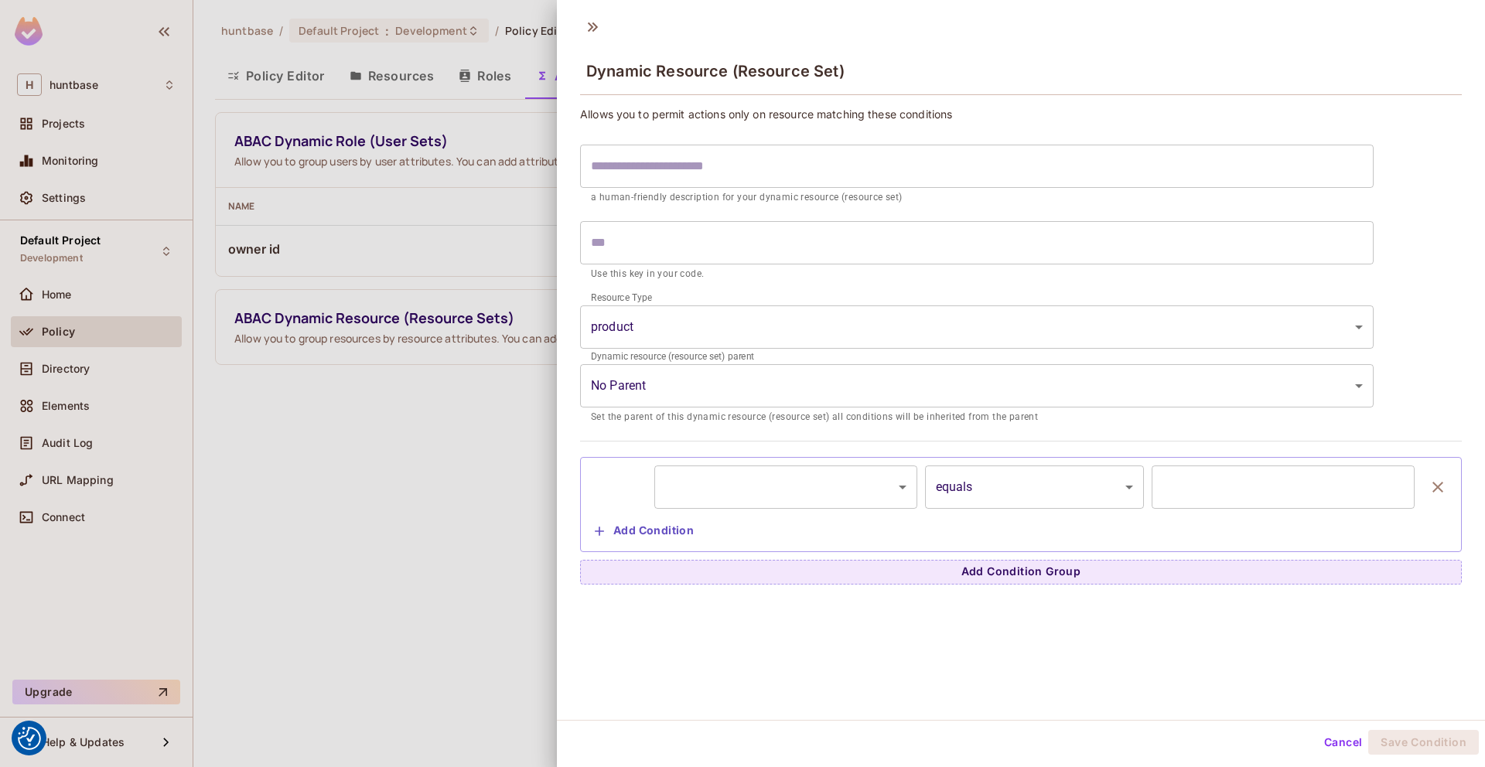
click at [780, 501] on body "We use cookies to enhance your browsing experience, serve personalized ads or c…" at bounding box center [742, 383] width 1485 height 767
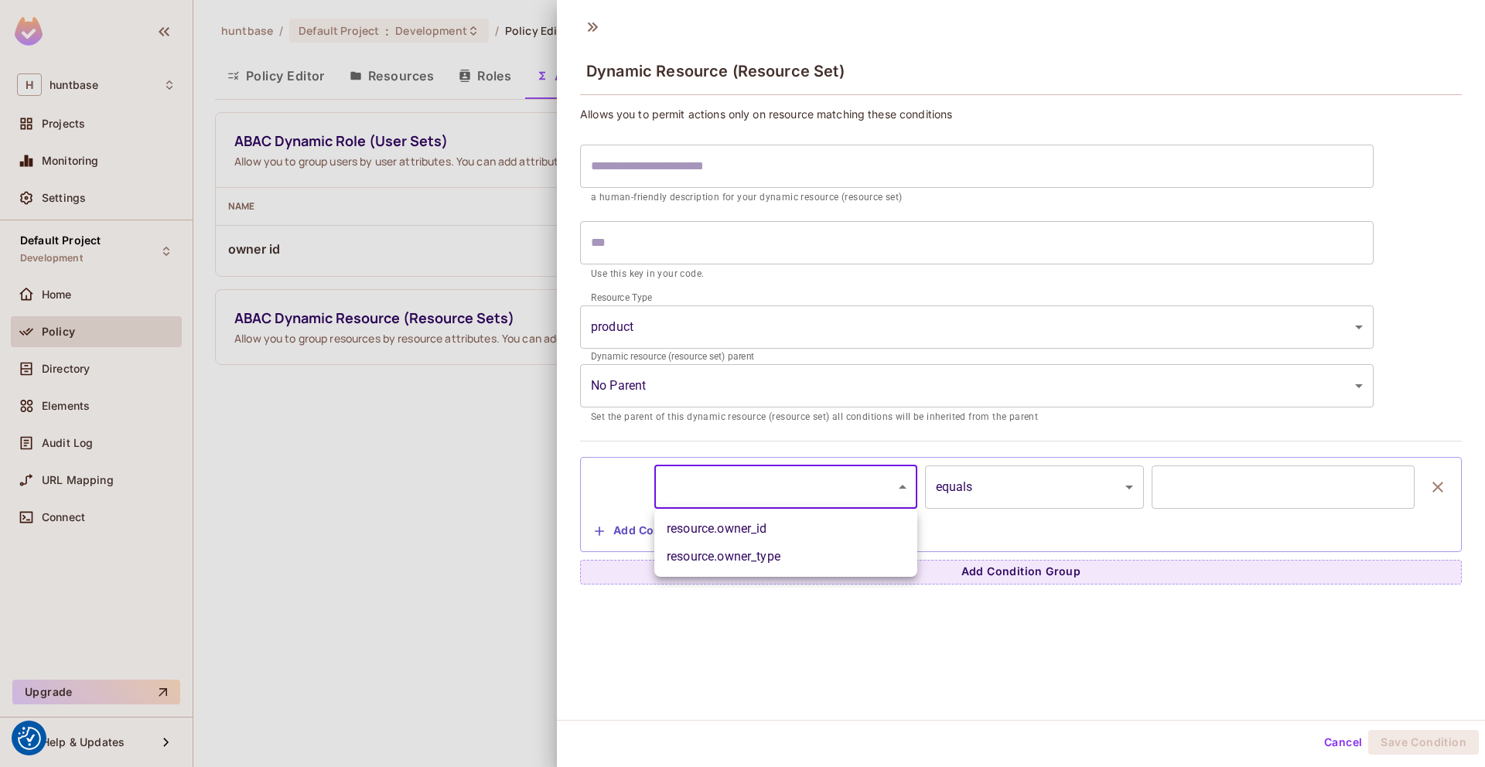
click at [780, 501] on body "We use cookies to enhance your browsing experience, serve personalized ads or c…" at bounding box center [742, 383] width 1485 height 767
click at [775, 528] on li "resource.owner_id" at bounding box center [785, 529] width 263 height 28
type input "**********"
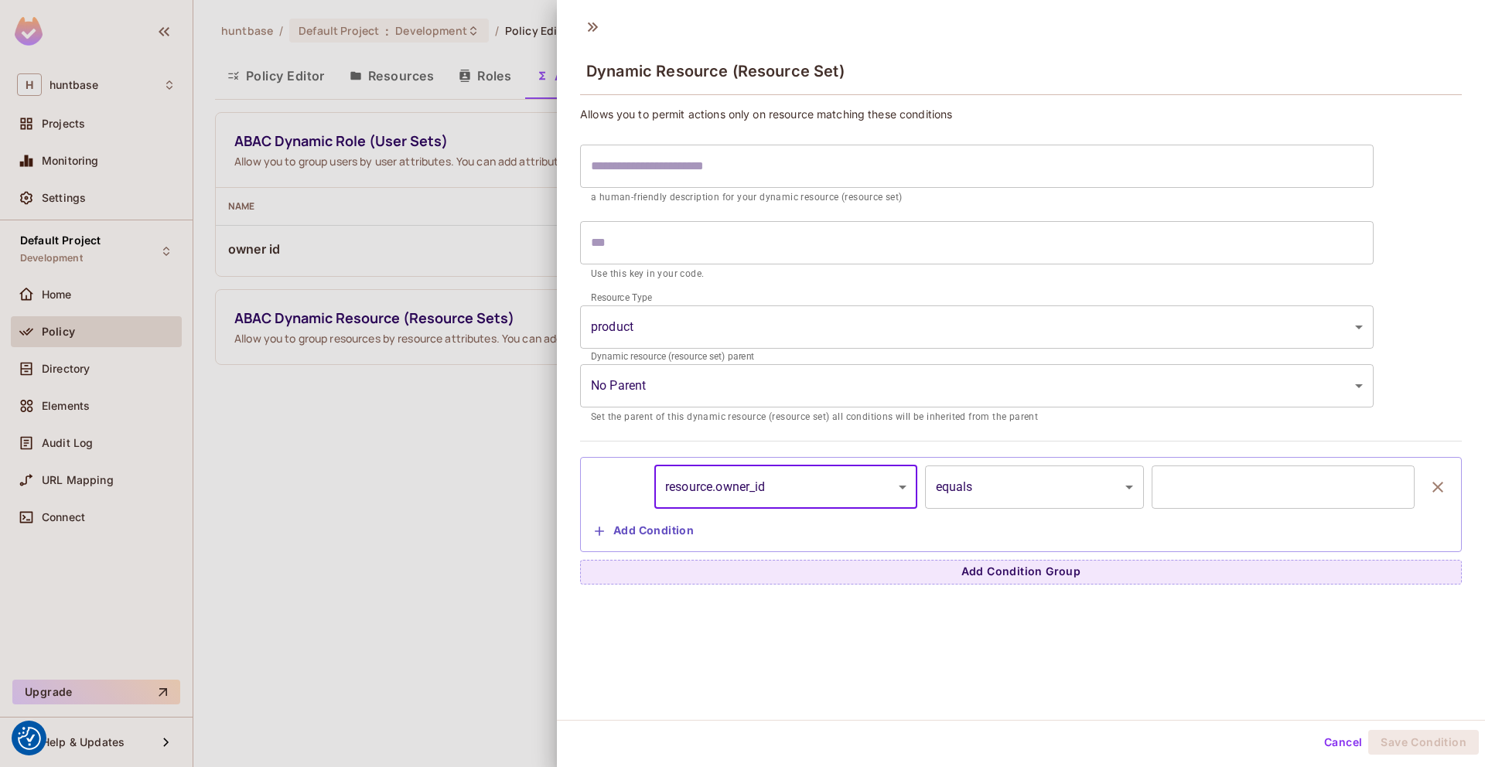
click at [1213, 497] on input "text" at bounding box center [1283, 487] width 263 height 43
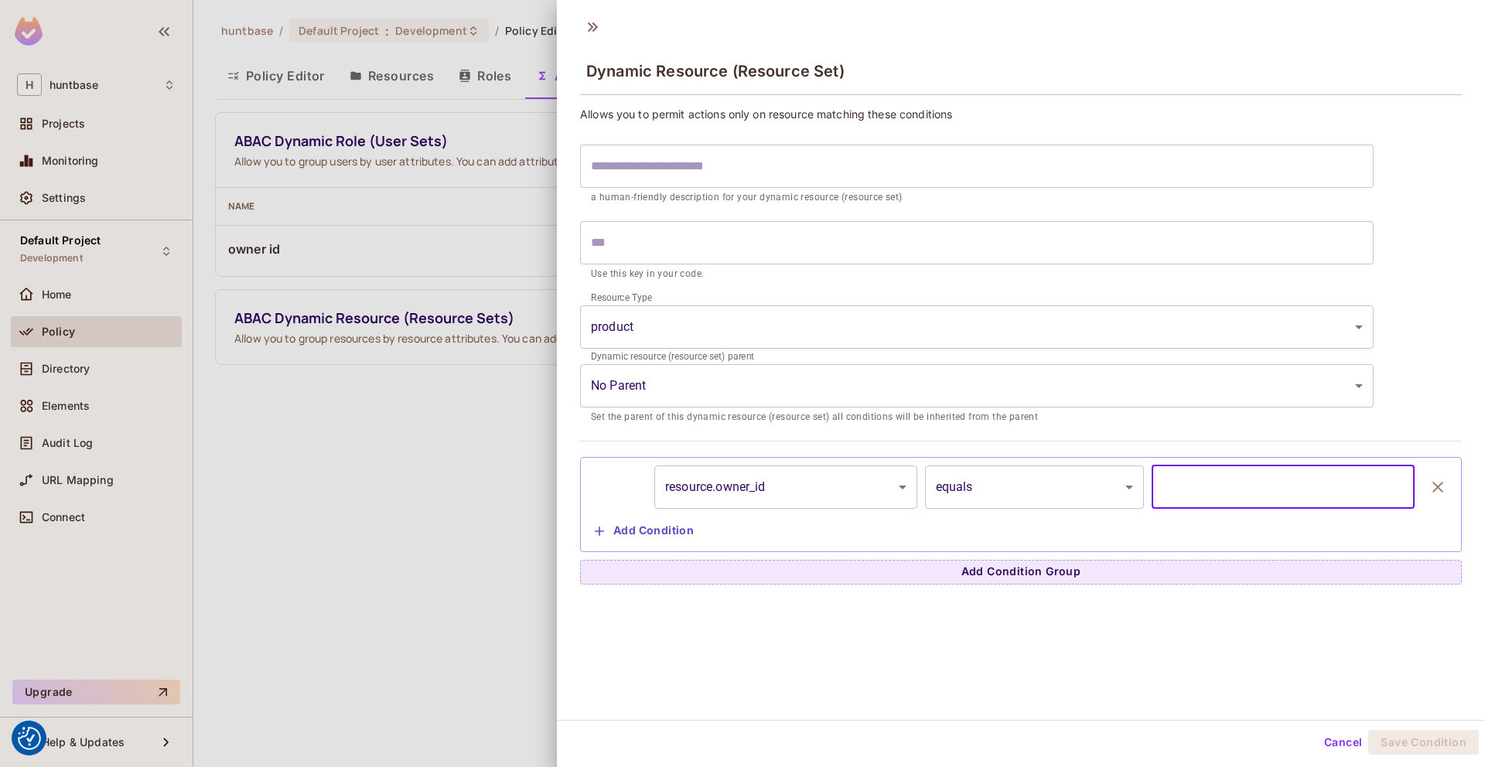
click at [1211, 497] on input "text" at bounding box center [1283, 487] width 263 height 43
click at [795, 482] on body "We use cookies to enhance your browsing experience, serve personalized ads or c…" at bounding box center [742, 383] width 1485 height 767
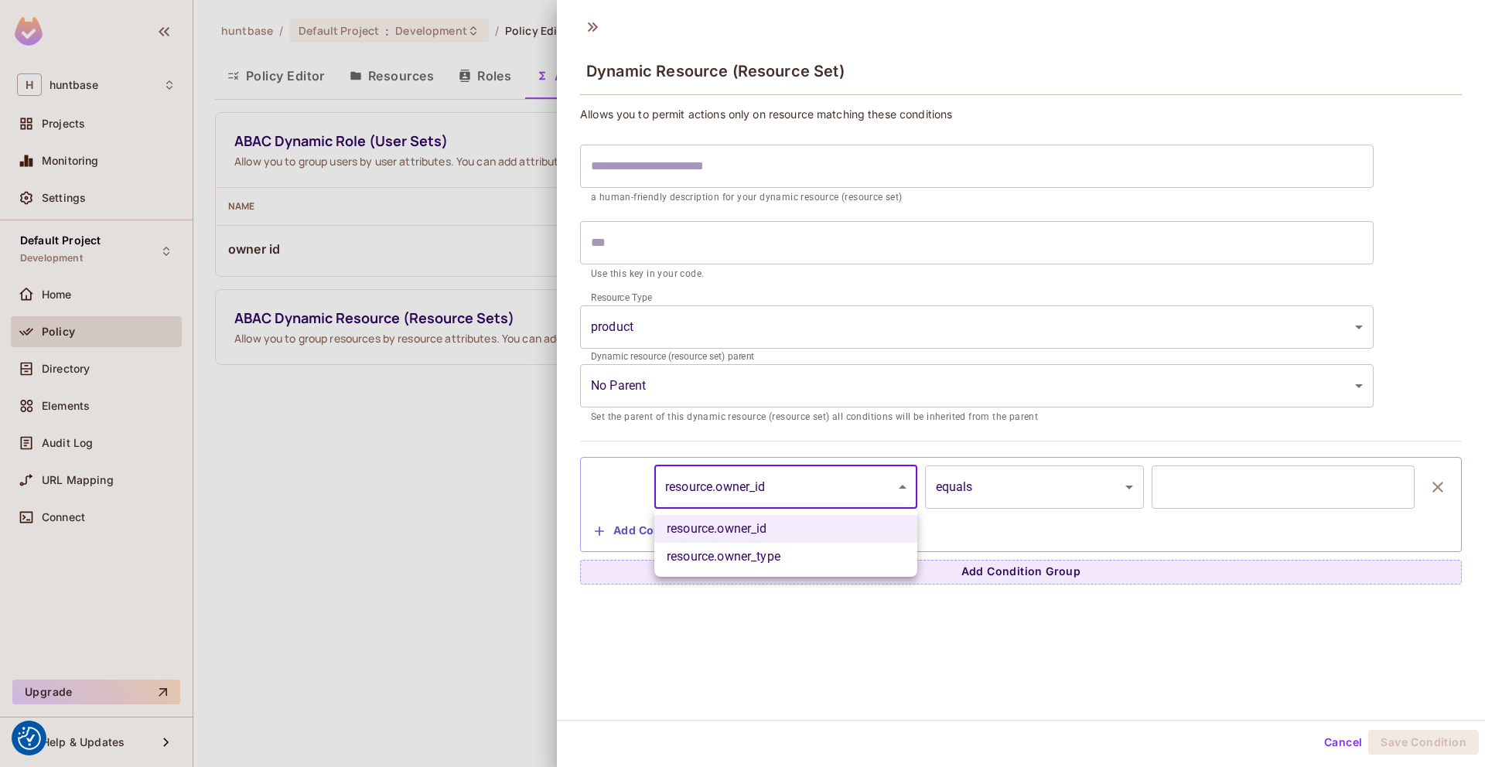
click at [795, 482] on div at bounding box center [742, 383] width 1485 height 767
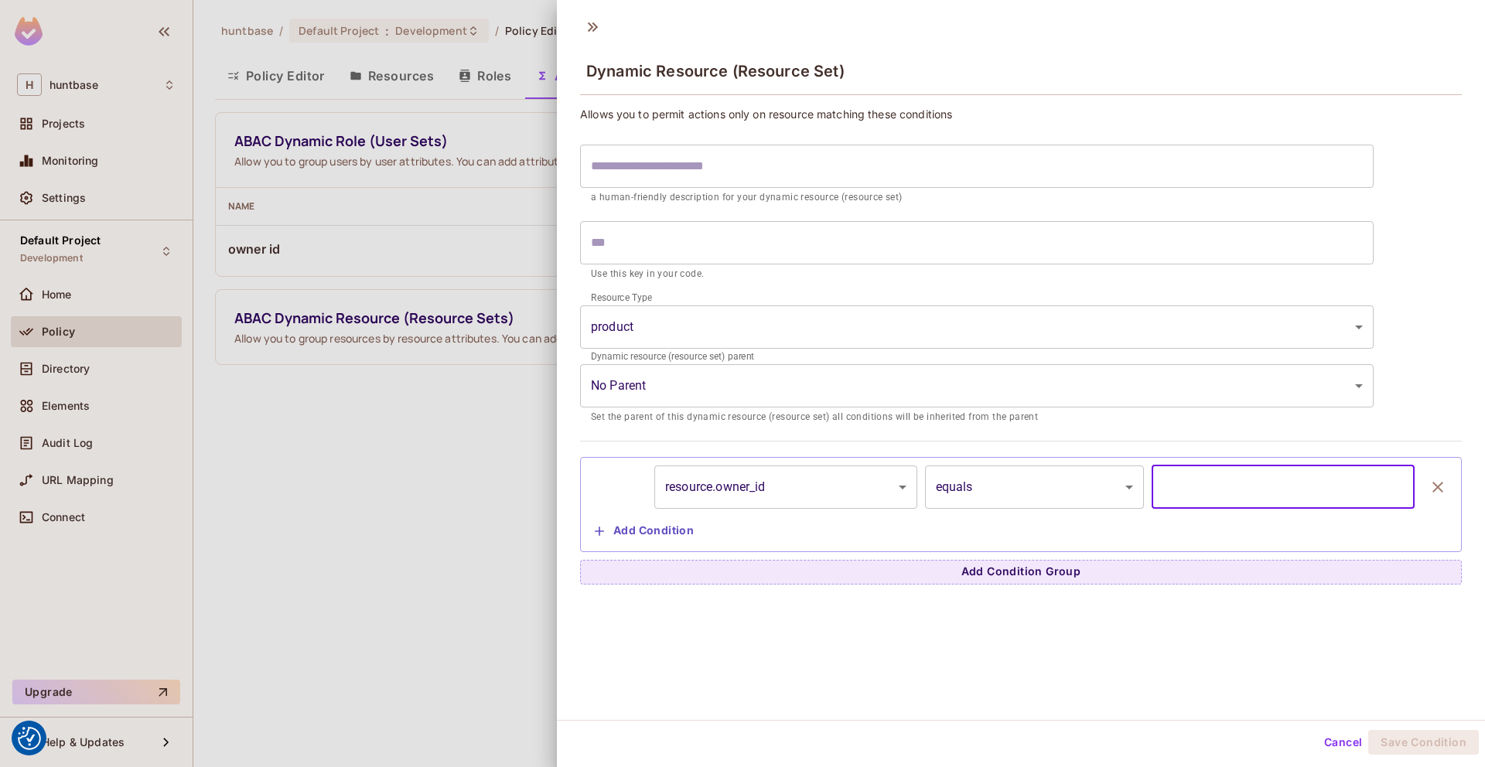
click at [1267, 474] on input "text" at bounding box center [1283, 487] width 263 height 43
click at [1034, 585] on div "**********" at bounding box center [1021, 365] width 928 height 712
click at [674, 527] on button "Add Condition" at bounding box center [644, 531] width 111 height 25
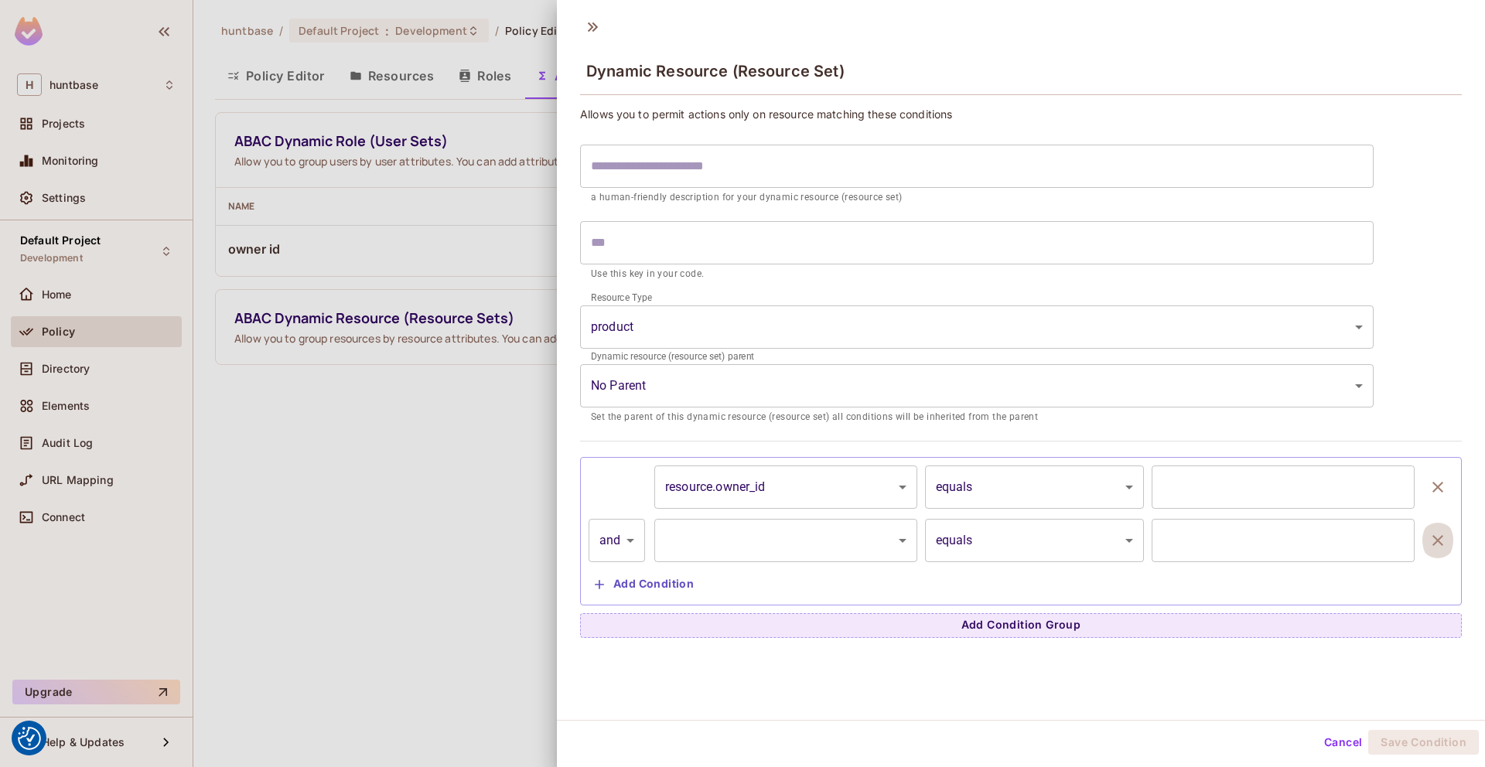
click at [1432, 545] on icon "button" at bounding box center [1437, 540] width 19 height 19
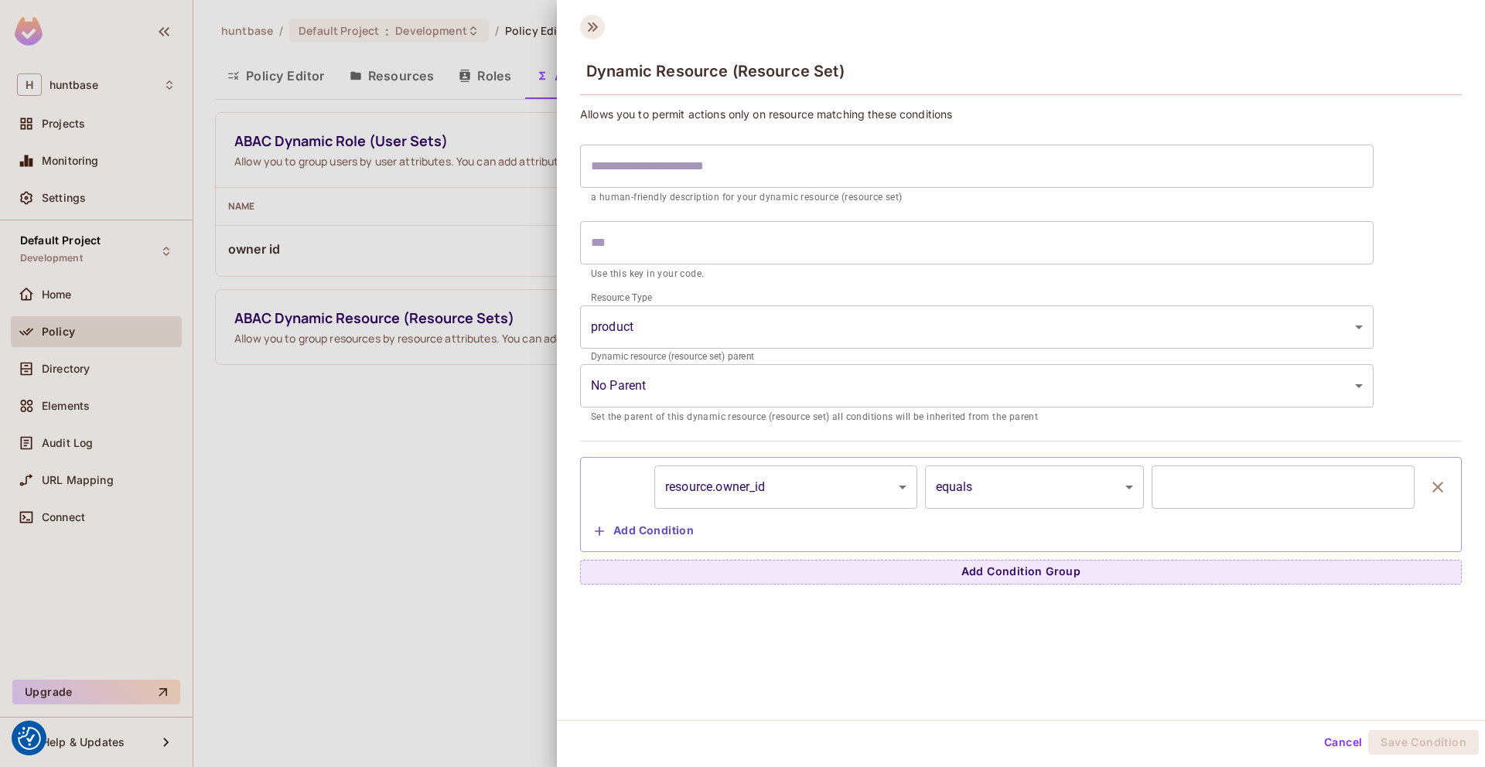
click at [590, 26] on icon at bounding box center [592, 27] width 25 height 25
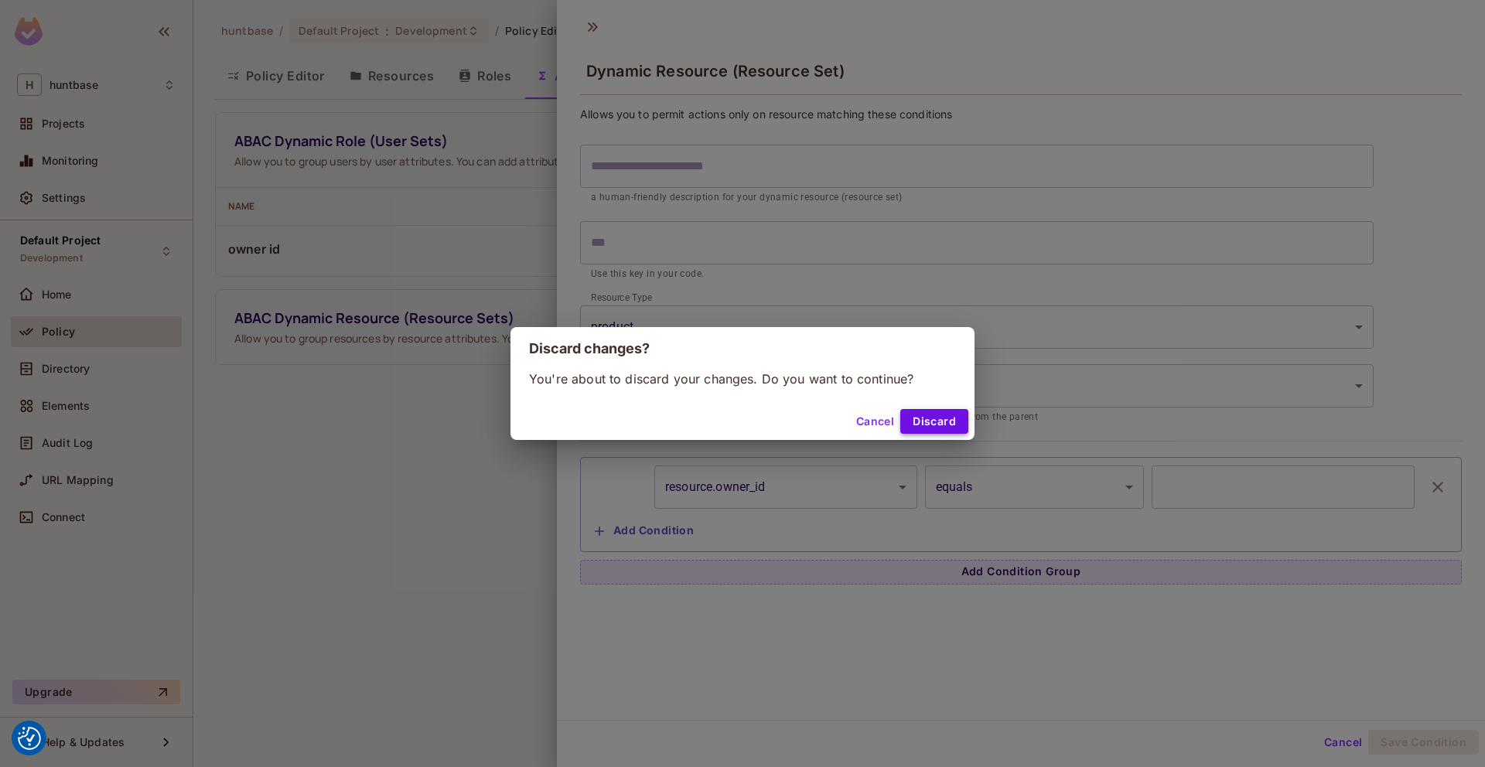
drag, startPoint x: 878, startPoint y: 423, endPoint x: 927, endPoint y: 422, distance: 49.5
click at [927, 422] on div "Cancel Discard" at bounding box center [909, 421] width 118 height 25
click at [927, 422] on button "Discard" at bounding box center [934, 421] width 68 height 25
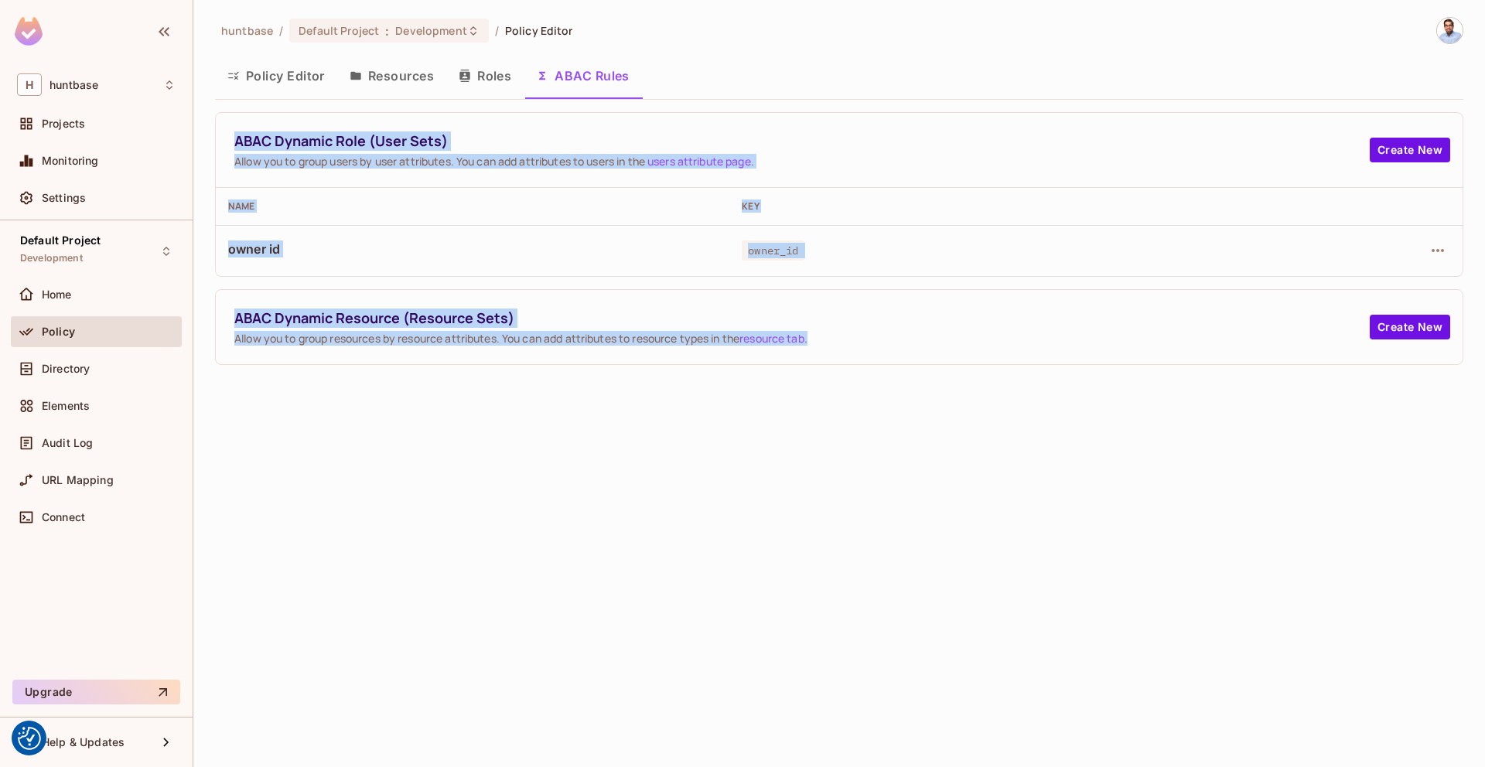
copy div "ABAC Dynamic Role (User Sets) Allow you to group users by user attributes. You …"
drag, startPoint x: 576, startPoint y: 476, endPoint x: 233, endPoint y: 119, distance: 495.0
click at [233, 119] on div "huntbase / Default Project : Development / Policy Editor Policy Editor Resource…" at bounding box center [839, 383] width 1292 height 767
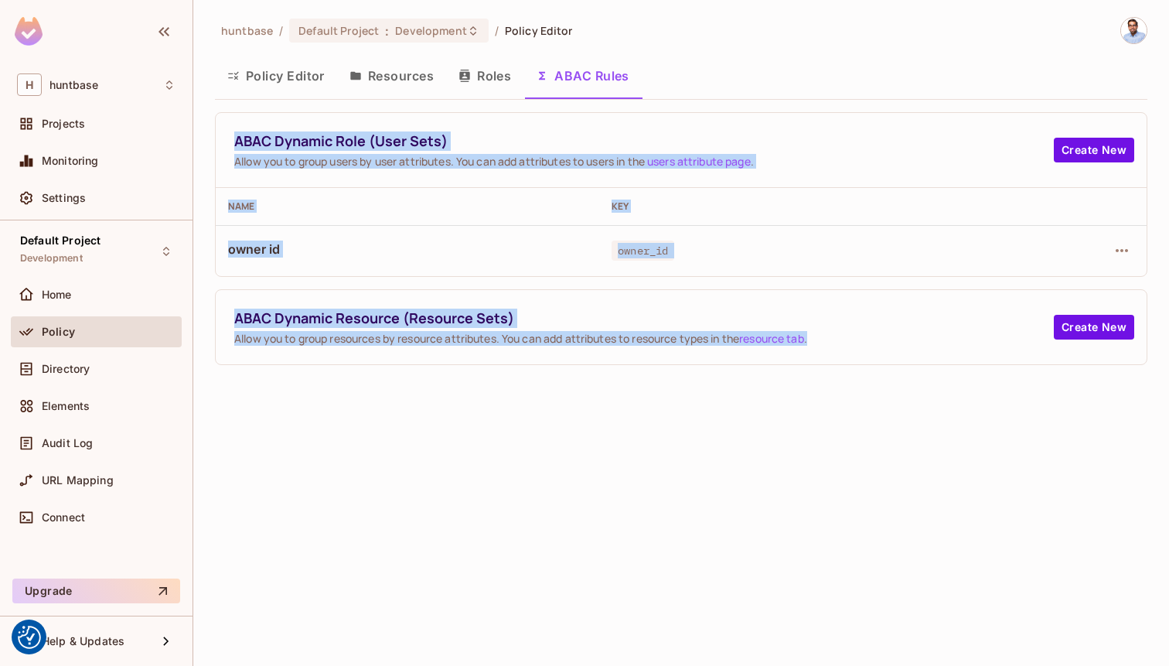
click at [647, 383] on div "huntbase / Default Project : Development / Policy Editor Policy Editor Resource…" at bounding box center [681, 333] width 976 height 666
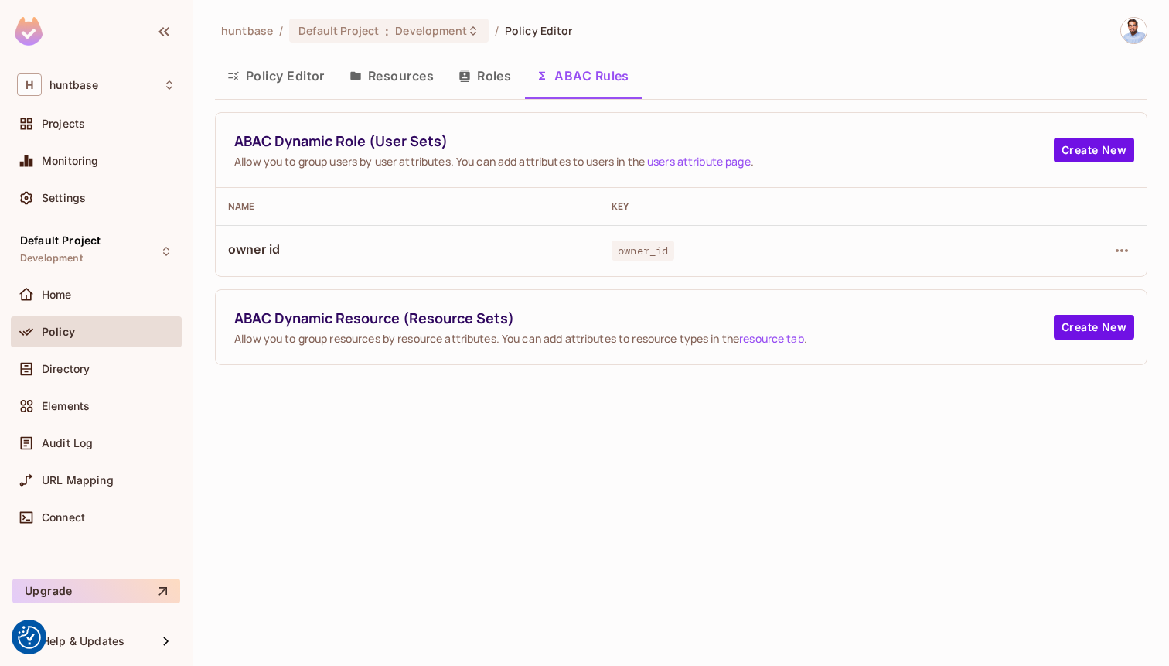
click at [951, 254] on div "owner_id" at bounding box center [791, 250] width 359 height 15
click at [998, 223] on th at bounding box center [1065, 206] width 164 height 37
click at [1110, 251] on button "button" at bounding box center [1122, 250] width 25 height 25
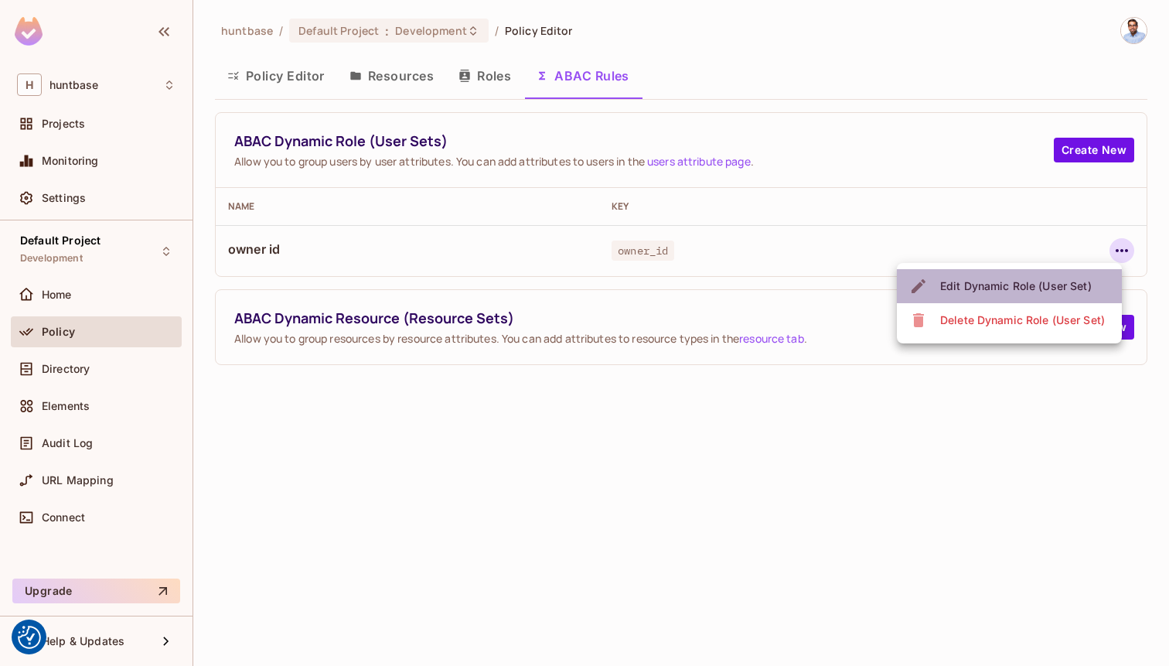
click at [1037, 293] on div "Edit Dynamic Role (User Set)" at bounding box center [1016, 285] width 152 height 15
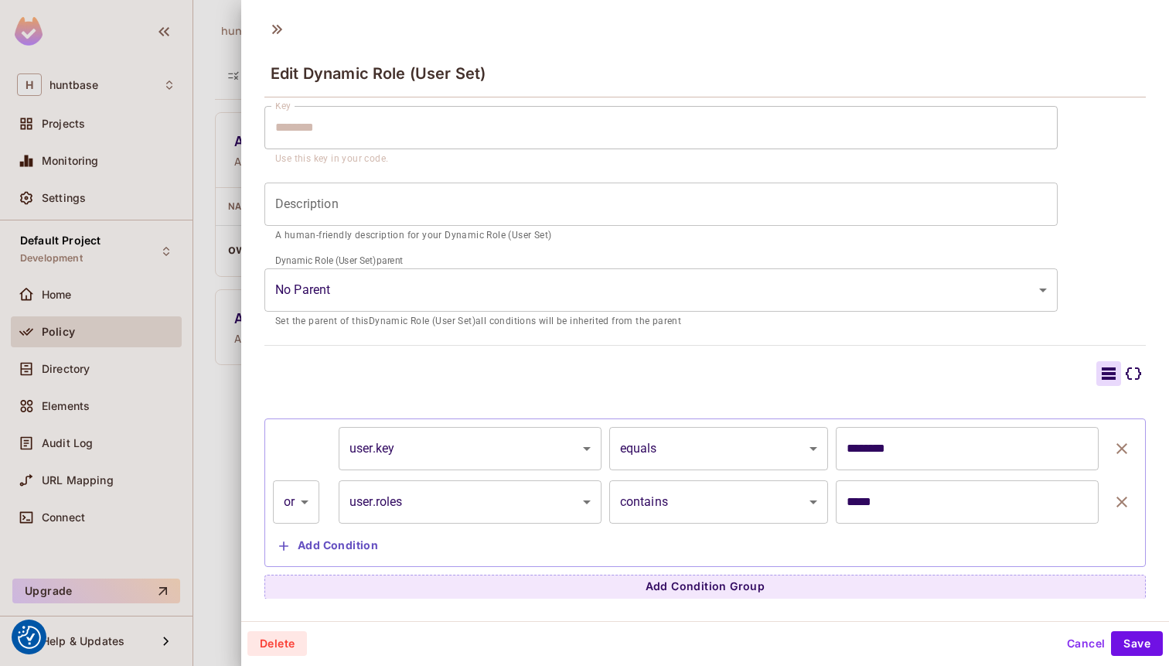
scroll to position [116, 0]
click at [520, 456] on body "We use cookies to enhance your browsing experience, serve personalized ads or c…" at bounding box center [584, 333] width 1169 height 666
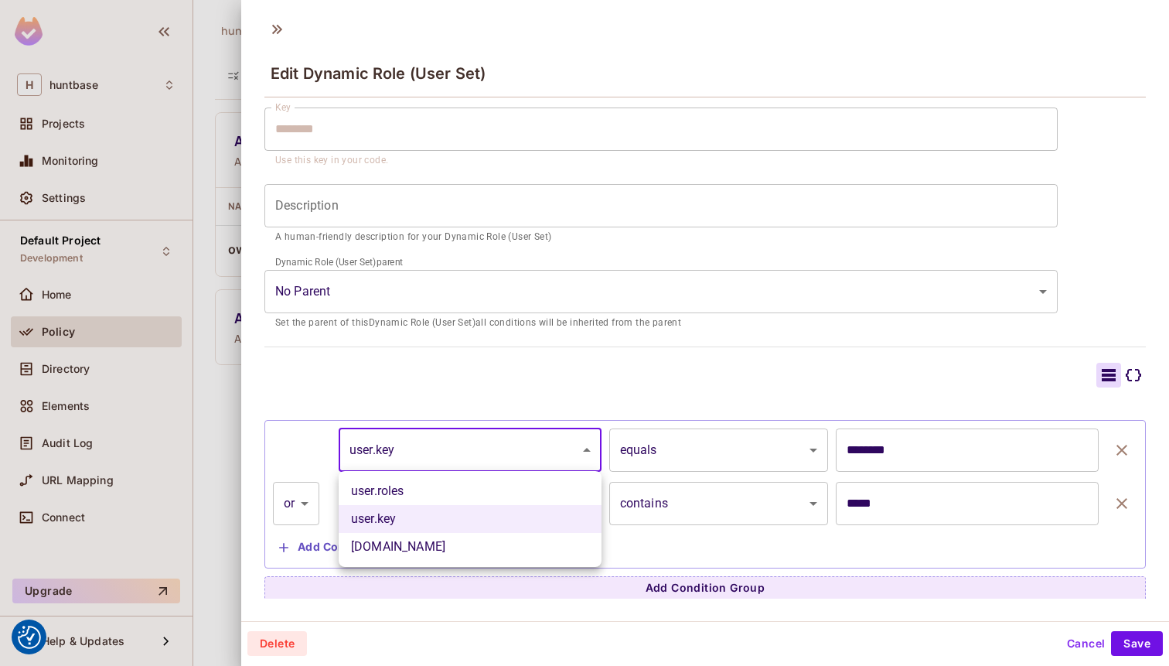
click at [524, 454] on div at bounding box center [584, 333] width 1169 height 666
click at [537, 452] on body "We use cookies to enhance your browsing experience, serve personalized ads or c…" at bounding box center [584, 333] width 1169 height 666
click at [707, 382] on div at bounding box center [584, 333] width 1169 height 666
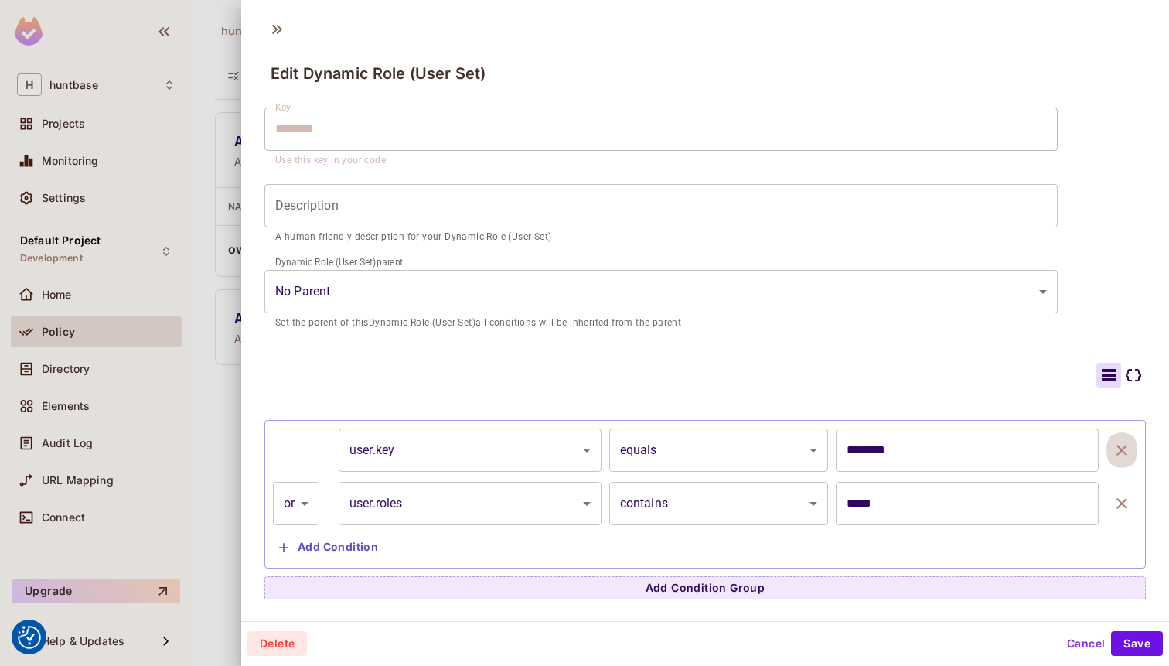
click at [1128, 450] on icon "button" at bounding box center [1122, 450] width 19 height 19
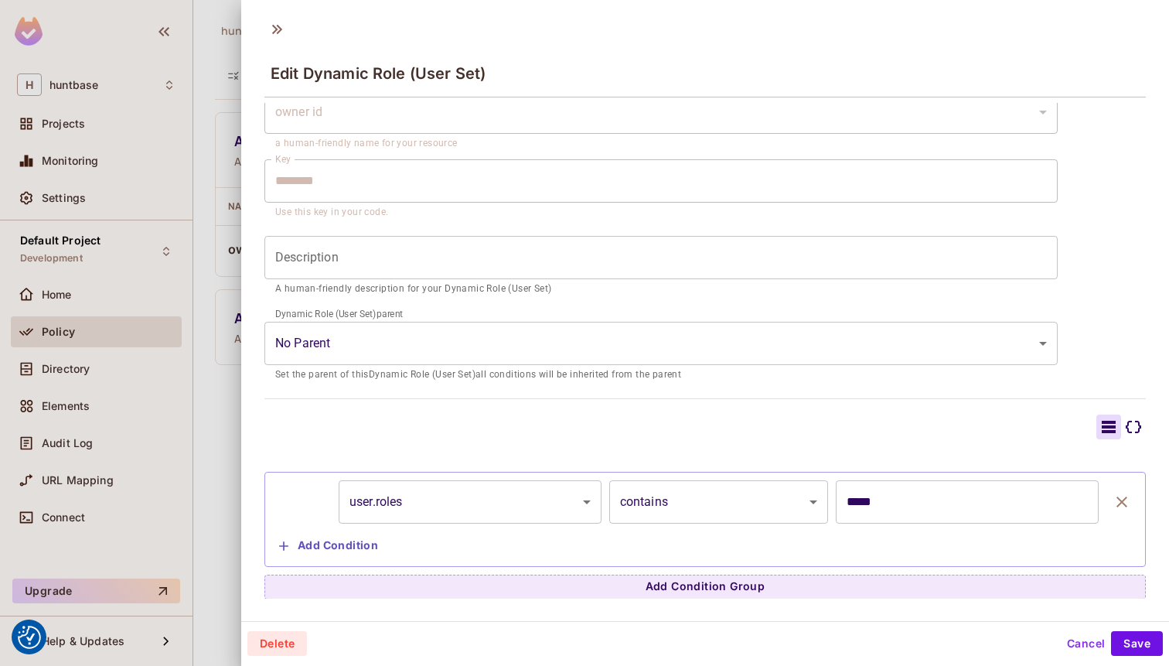
scroll to position [2, 0]
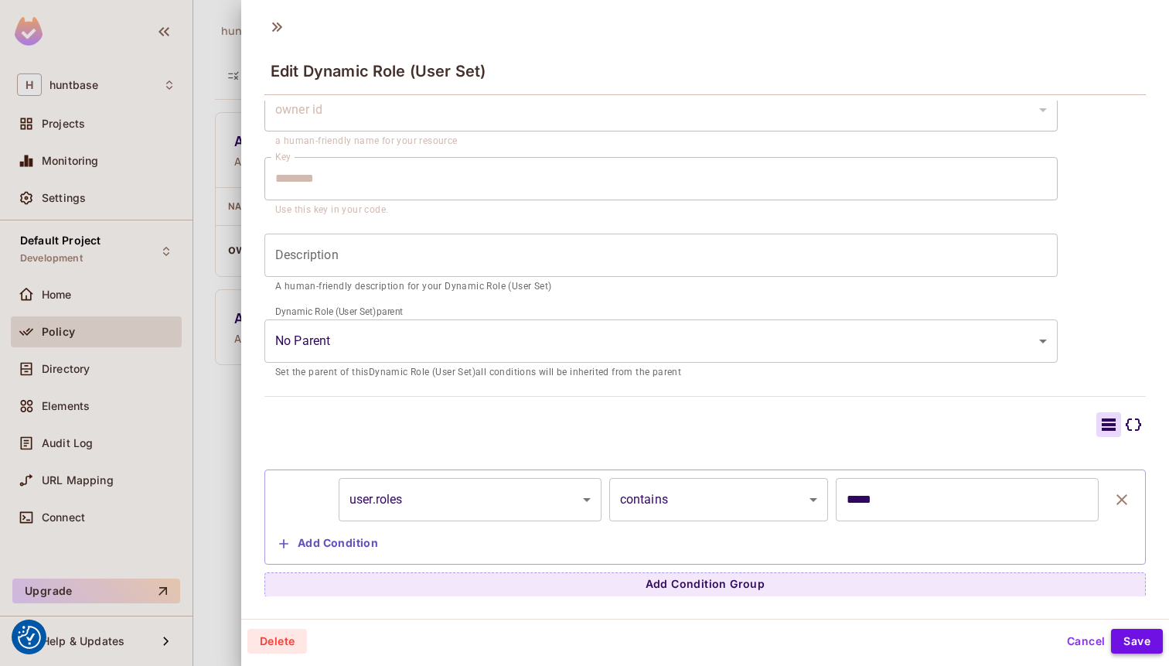
click at [1139, 646] on button "Save" at bounding box center [1137, 641] width 52 height 25
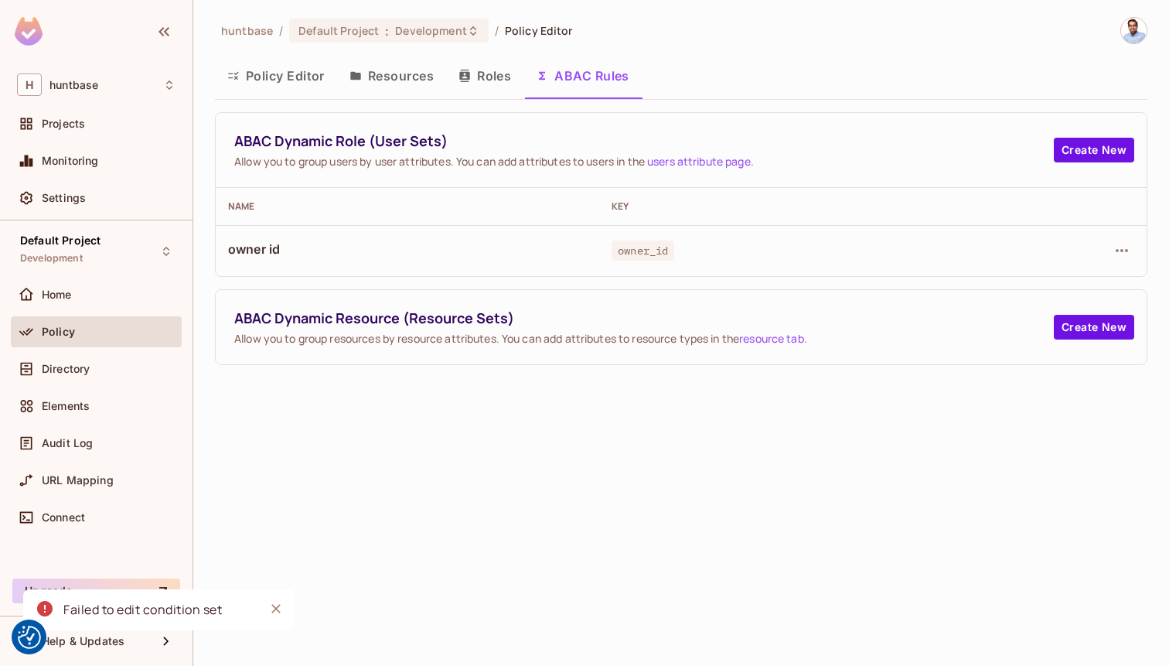
click at [286, 609] on button "Close" at bounding box center [276, 608] width 23 height 23
click at [1110, 251] on button "button" at bounding box center [1122, 250] width 25 height 25
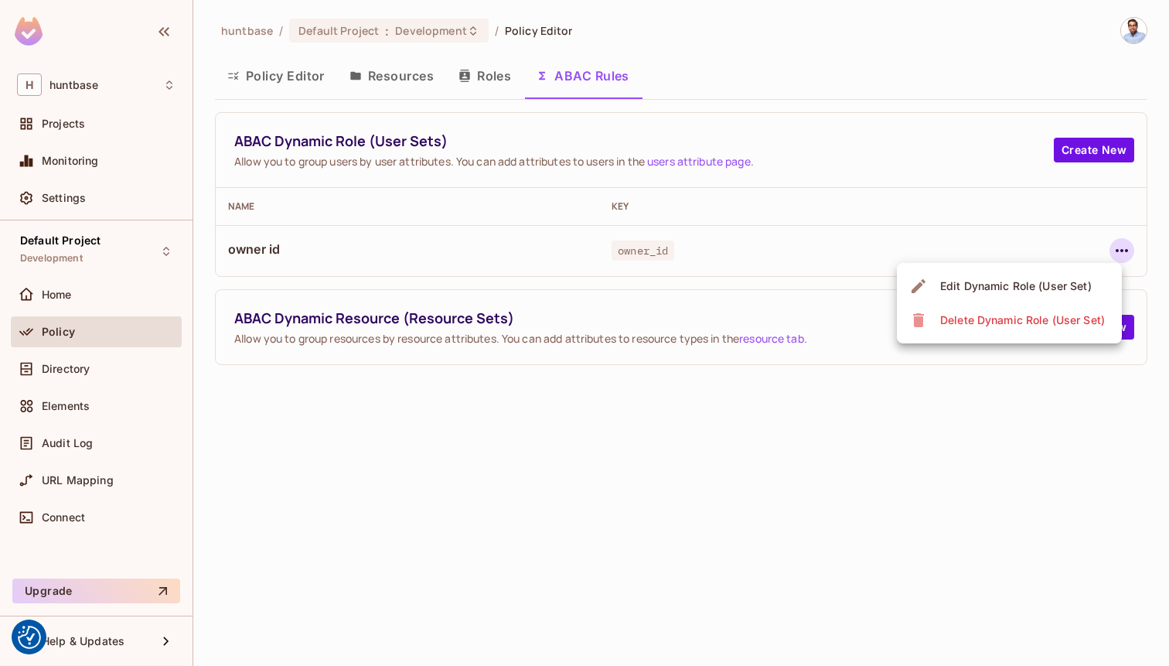
click at [1009, 319] on div "Delete Dynamic Role (User Set)" at bounding box center [1022, 319] width 165 height 15
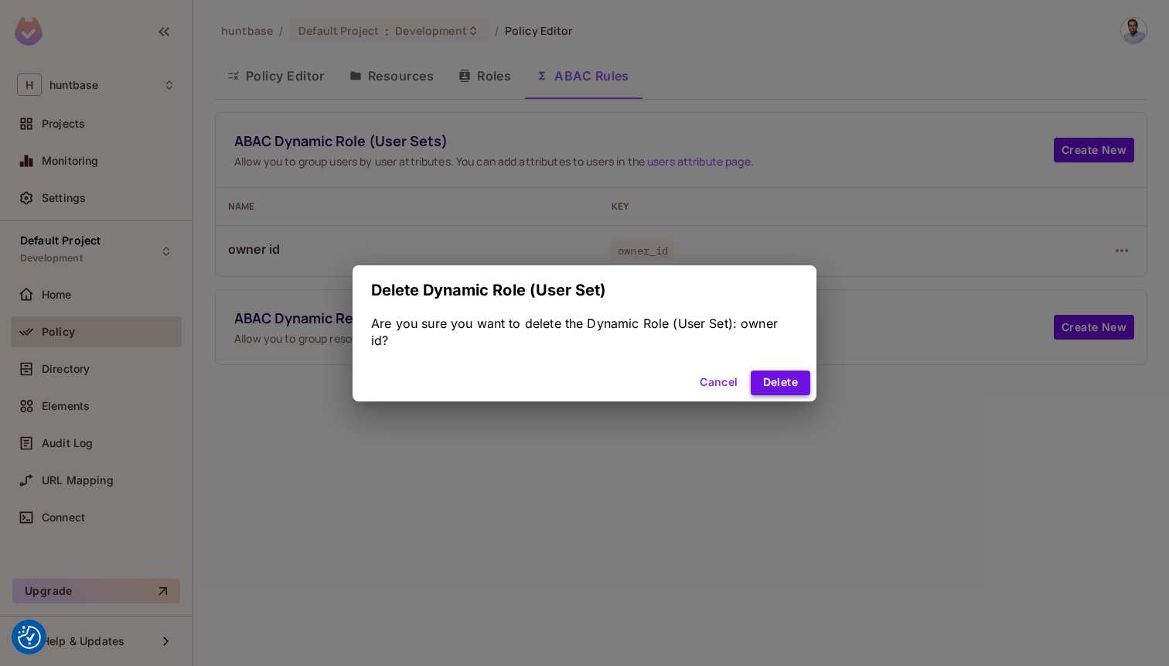
click at [786, 370] on button "Delete" at bounding box center [781, 382] width 60 height 25
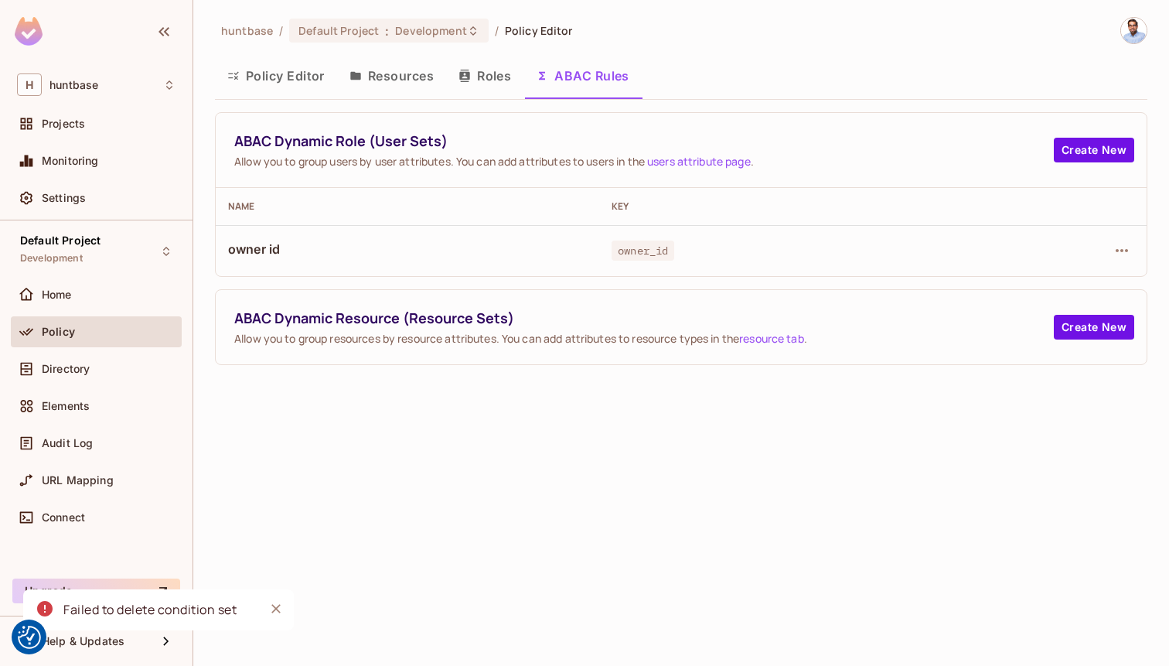
click at [271, 604] on icon "Close" at bounding box center [275, 608] width 15 height 15
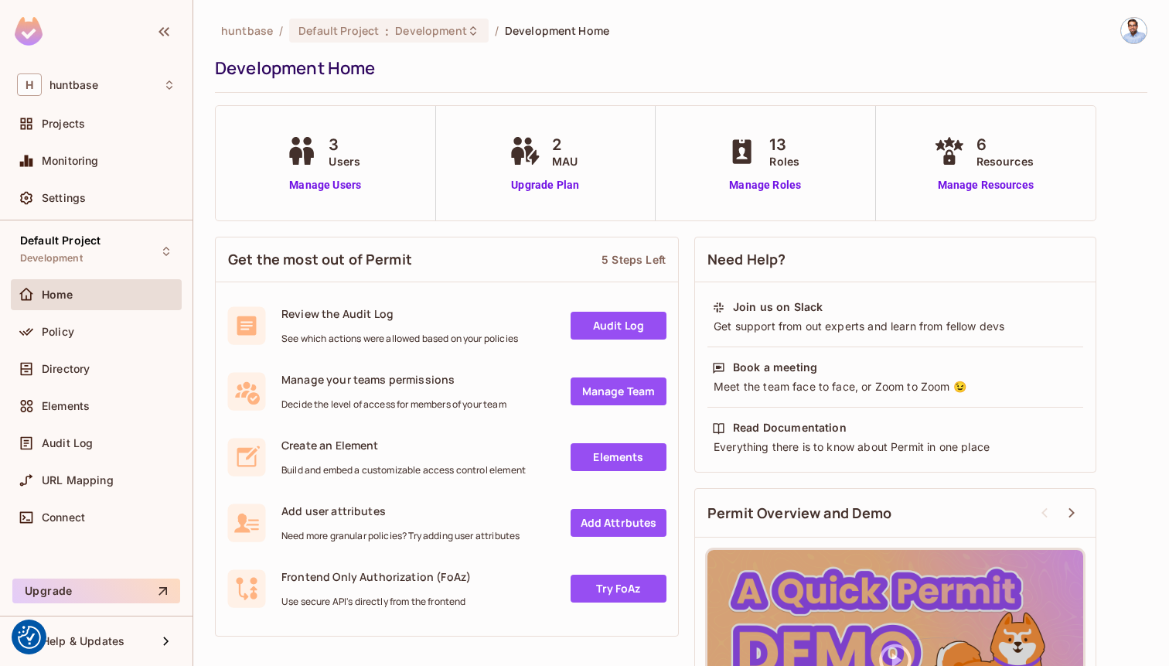
click at [76, 302] on div "Home" at bounding box center [96, 294] width 159 height 19
click at [59, 329] on span "Policy" at bounding box center [58, 332] width 32 height 12
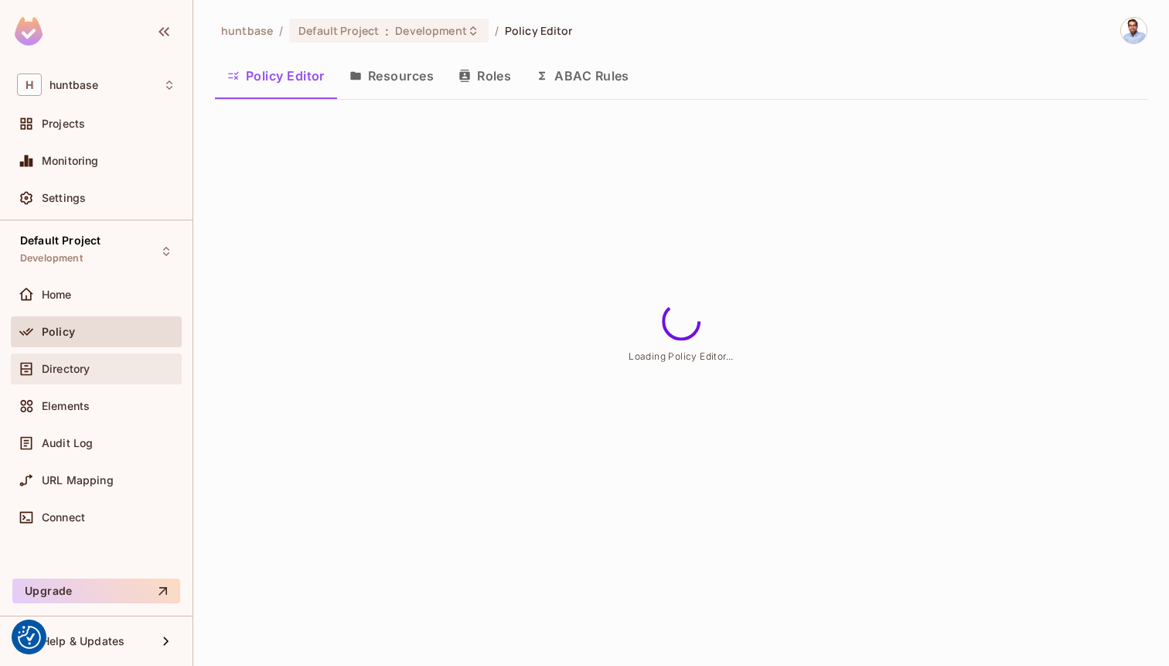
click at [71, 365] on span "Directory" at bounding box center [66, 369] width 48 height 12
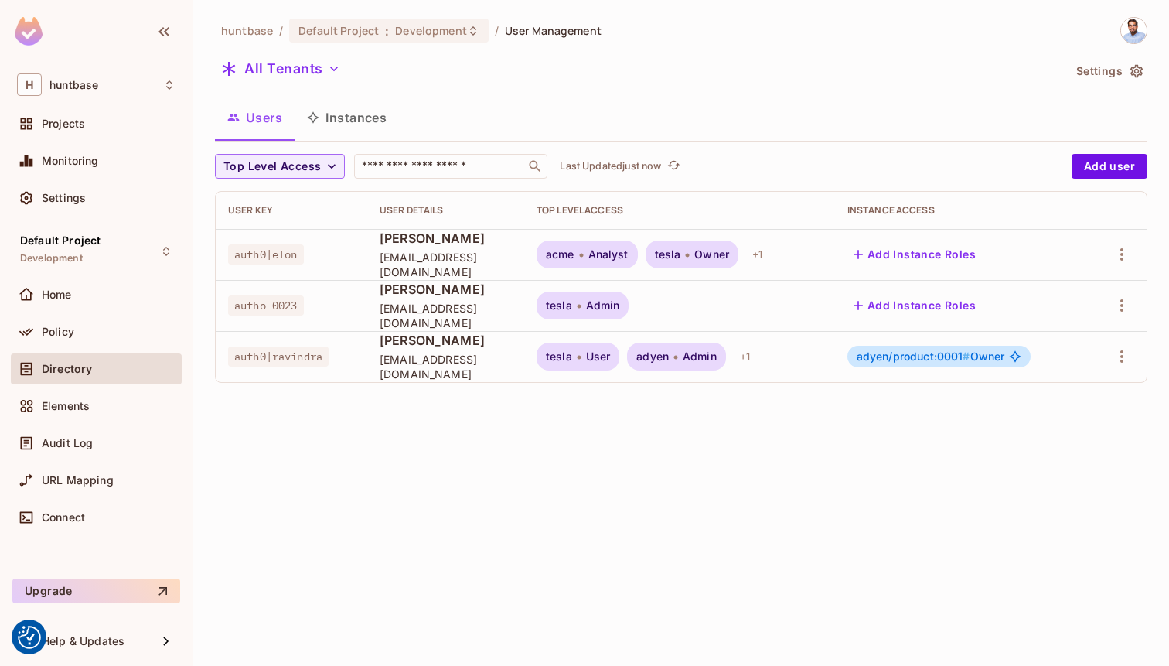
click at [340, 112] on button "Instances" at bounding box center [347, 117] width 104 height 39
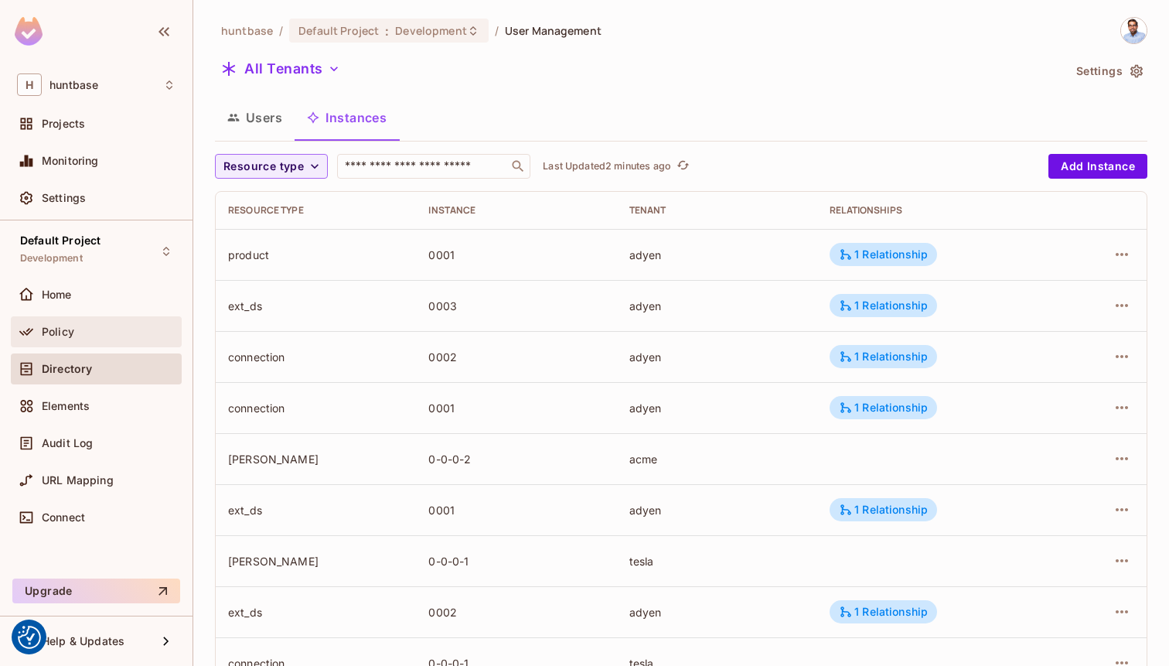
click at [80, 326] on div "Policy" at bounding box center [109, 332] width 134 height 12
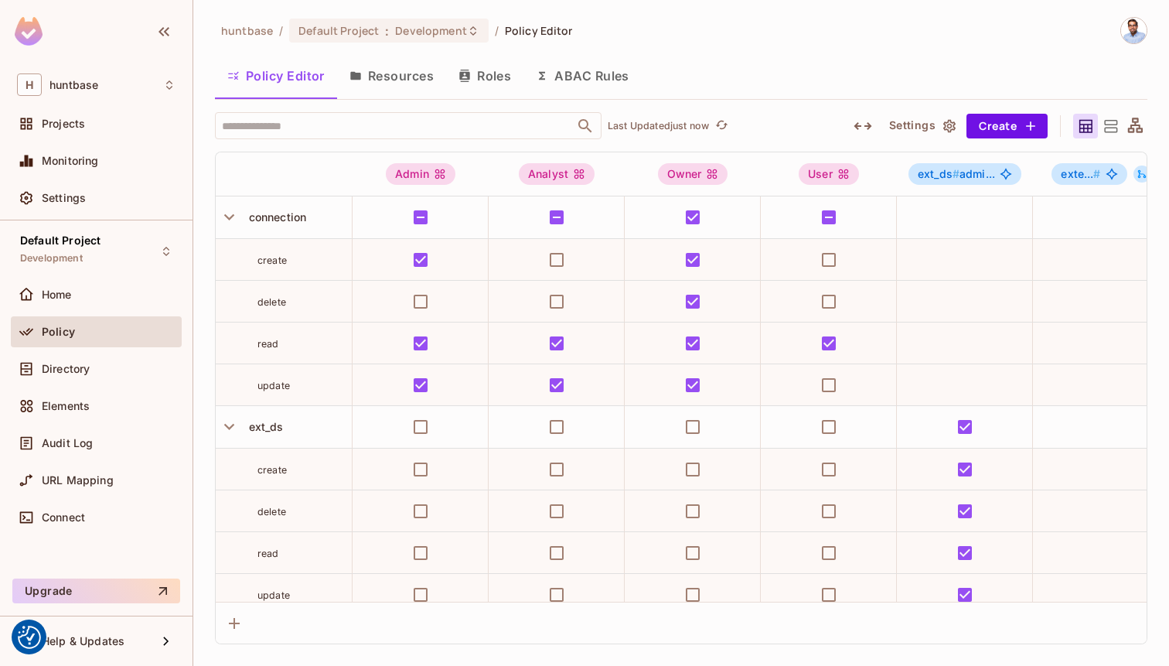
click at [576, 77] on button "ABAC Rules" at bounding box center [583, 75] width 118 height 39
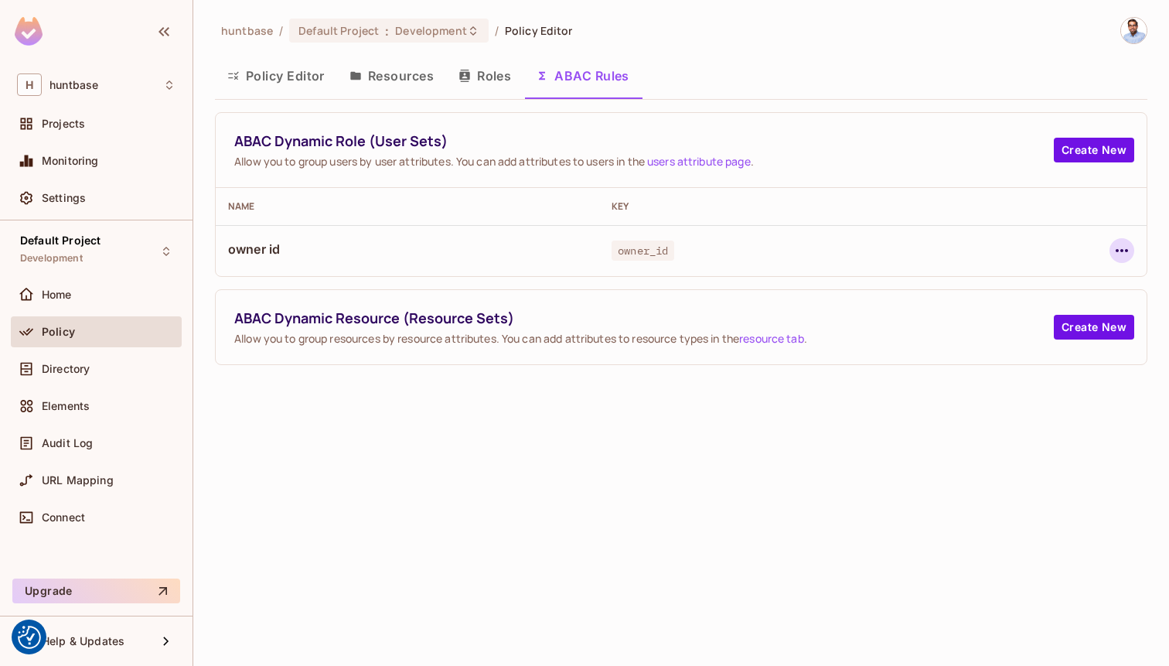
click at [1122, 256] on icon "button" at bounding box center [1122, 250] width 19 height 19
click at [1067, 234] on div at bounding box center [584, 333] width 1169 height 666
click at [940, 262] on td "owner_id" at bounding box center [791, 250] width 384 height 51
click at [1100, 243] on div at bounding box center [1064, 250] width 139 height 25
click at [1119, 250] on icon "button" at bounding box center [1122, 250] width 19 height 19
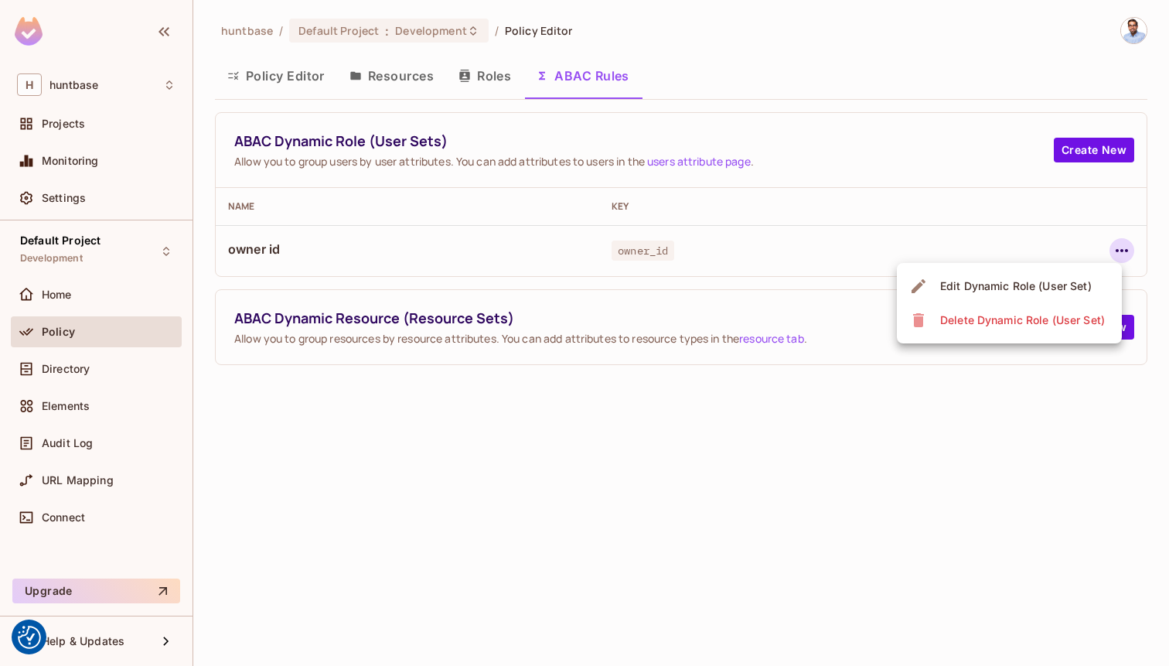
click at [1073, 282] on div "Edit Dynamic Role (User Set)" at bounding box center [1016, 285] width 152 height 15
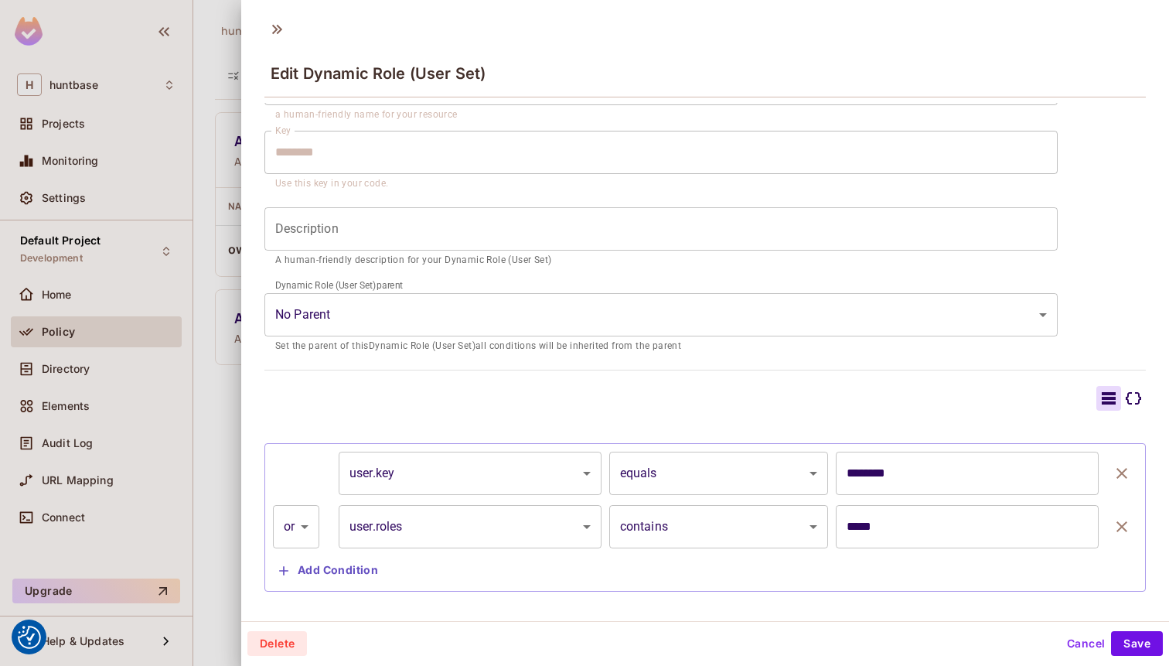
scroll to position [118, 0]
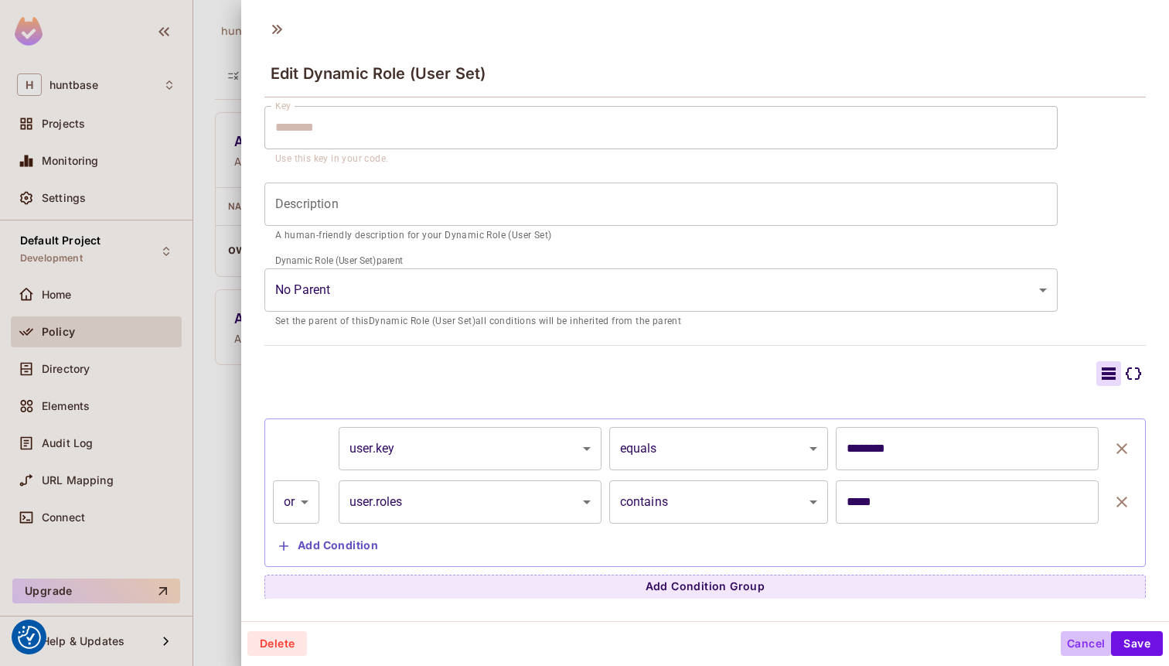
click at [1089, 643] on button "Cancel" at bounding box center [1086, 643] width 50 height 25
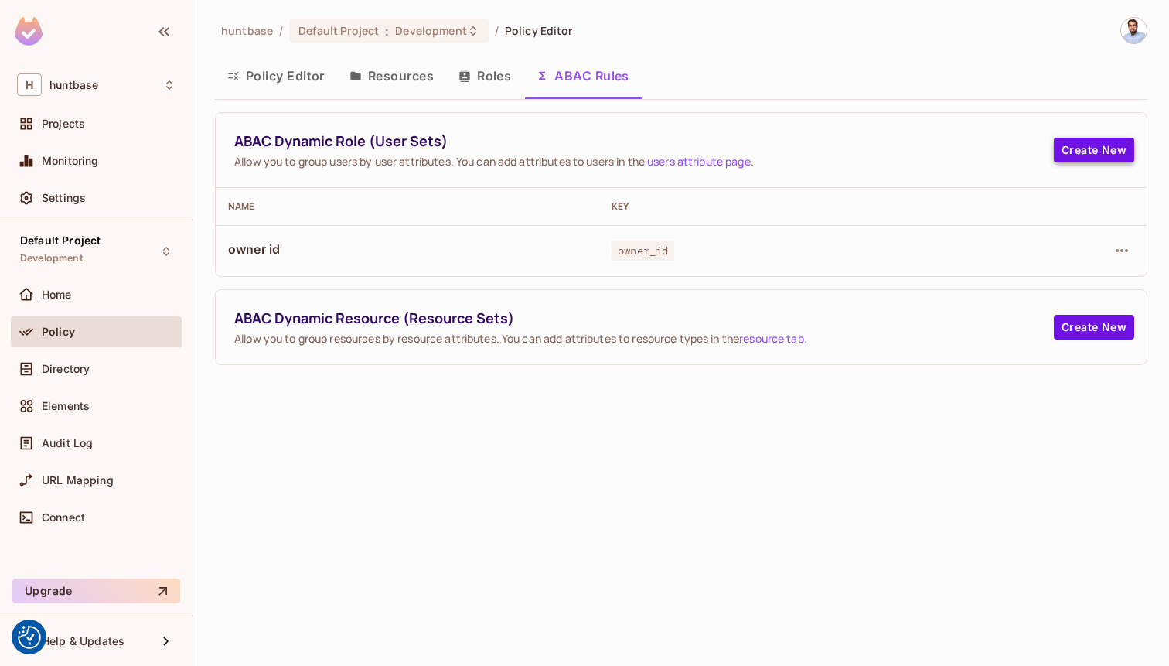
click at [1097, 144] on button "Create New" at bounding box center [1094, 150] width 80 height 25
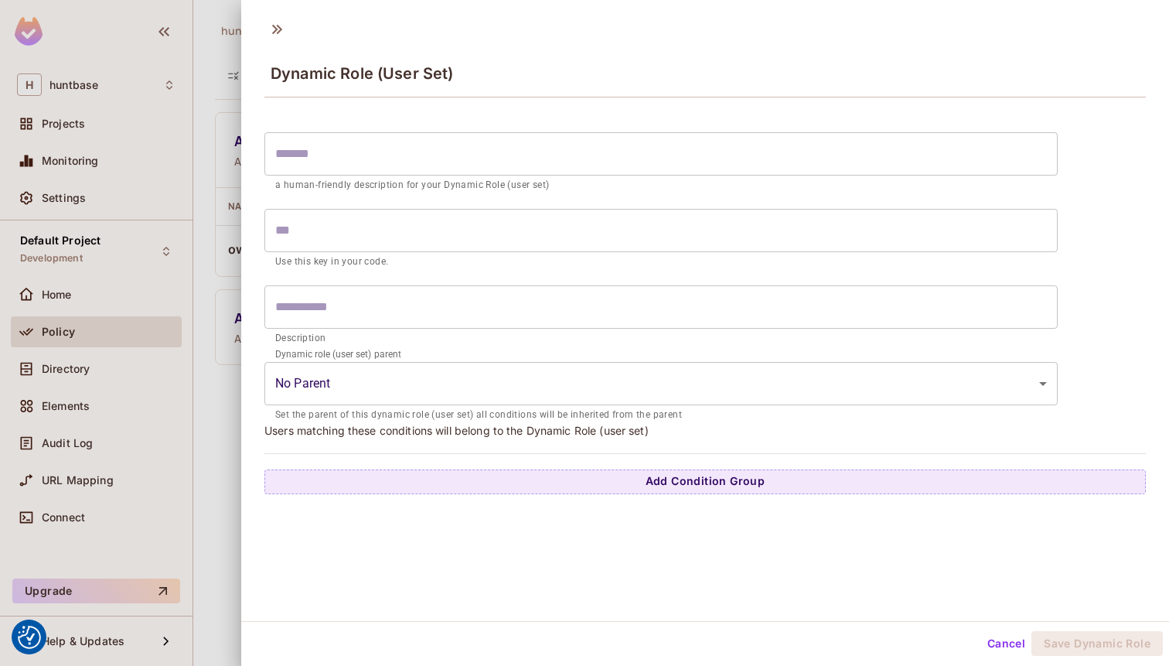
click at [672, 151] on input "text" at bounding box center [662, 153] width 794 height 43
